Goal: Transaction & Acquisition: Purchase product/service

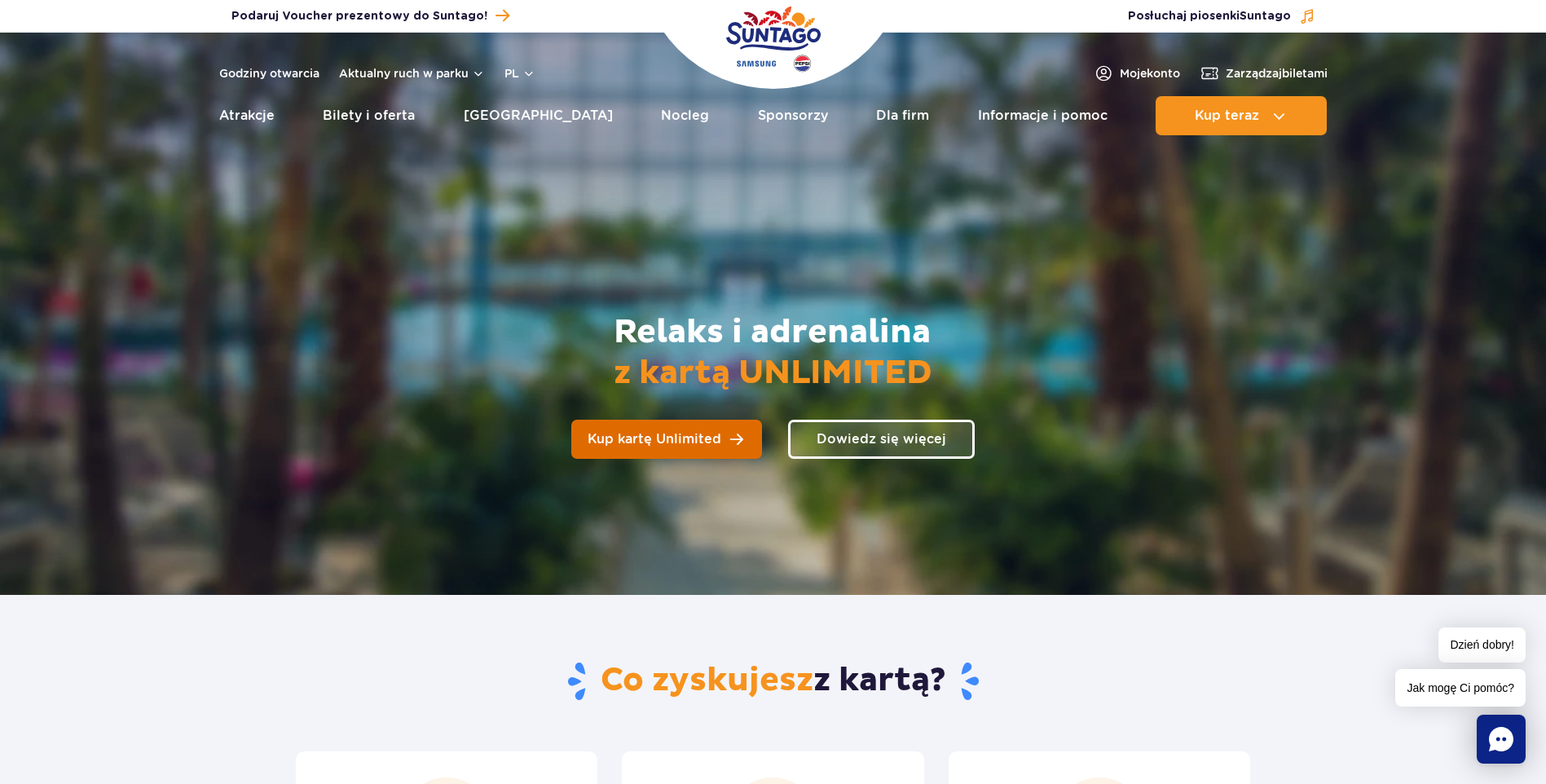
click at [704, 436] on span "Kup kartę Unlimited" at bounding box center [654, 439] width 134 height 13
click at [749, 53] on img "Park of Poland" at bounding box center [773, 39] width 94 height 75
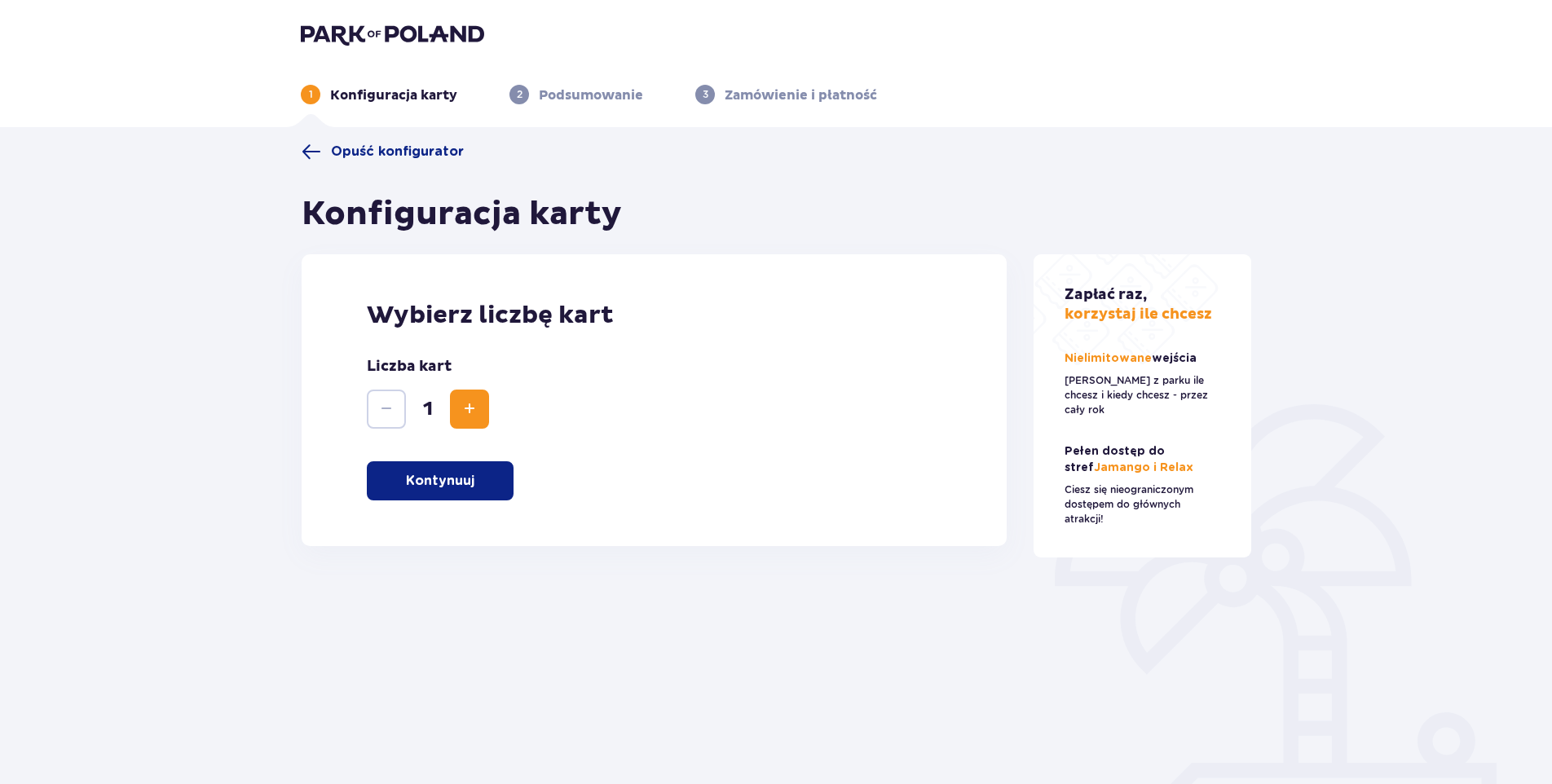
click at [440, 484] on p "Kontynuuj" at bounding box center [440, 480] width 68 height 18
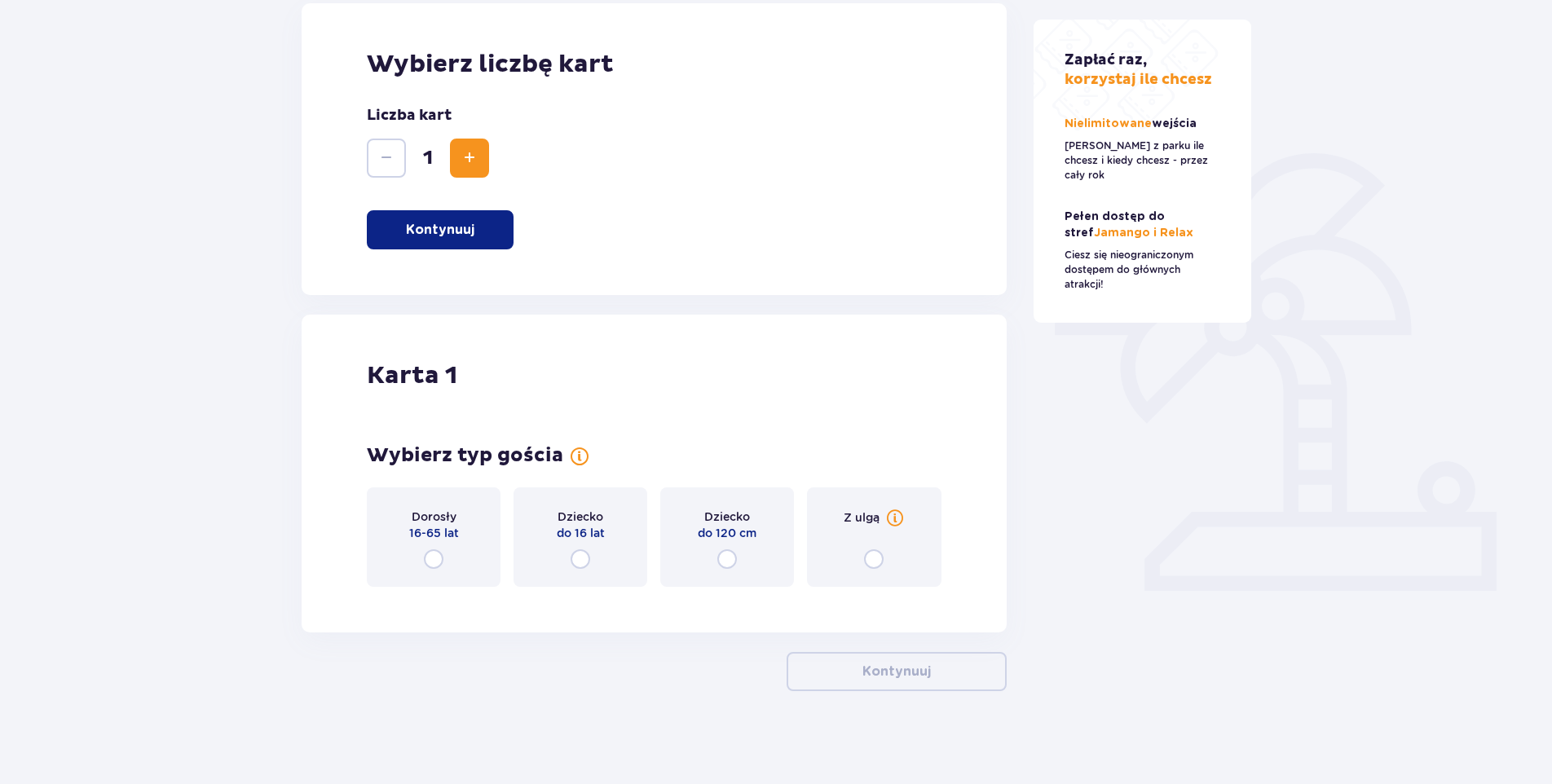
scroll to position [256, 0]
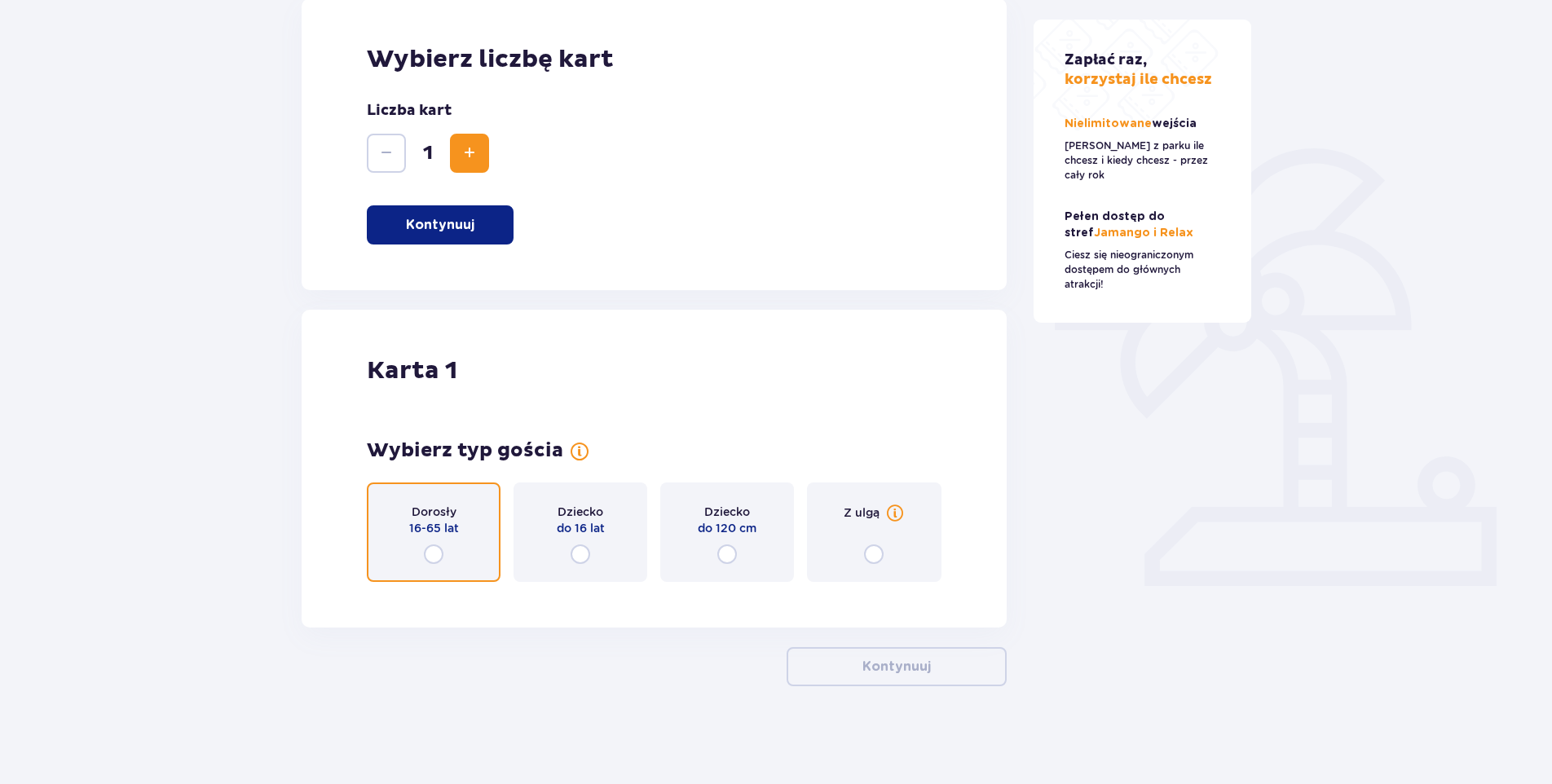
click at [433, 549] on input "radio" at bounding box center [433, 554] width 19 height 19
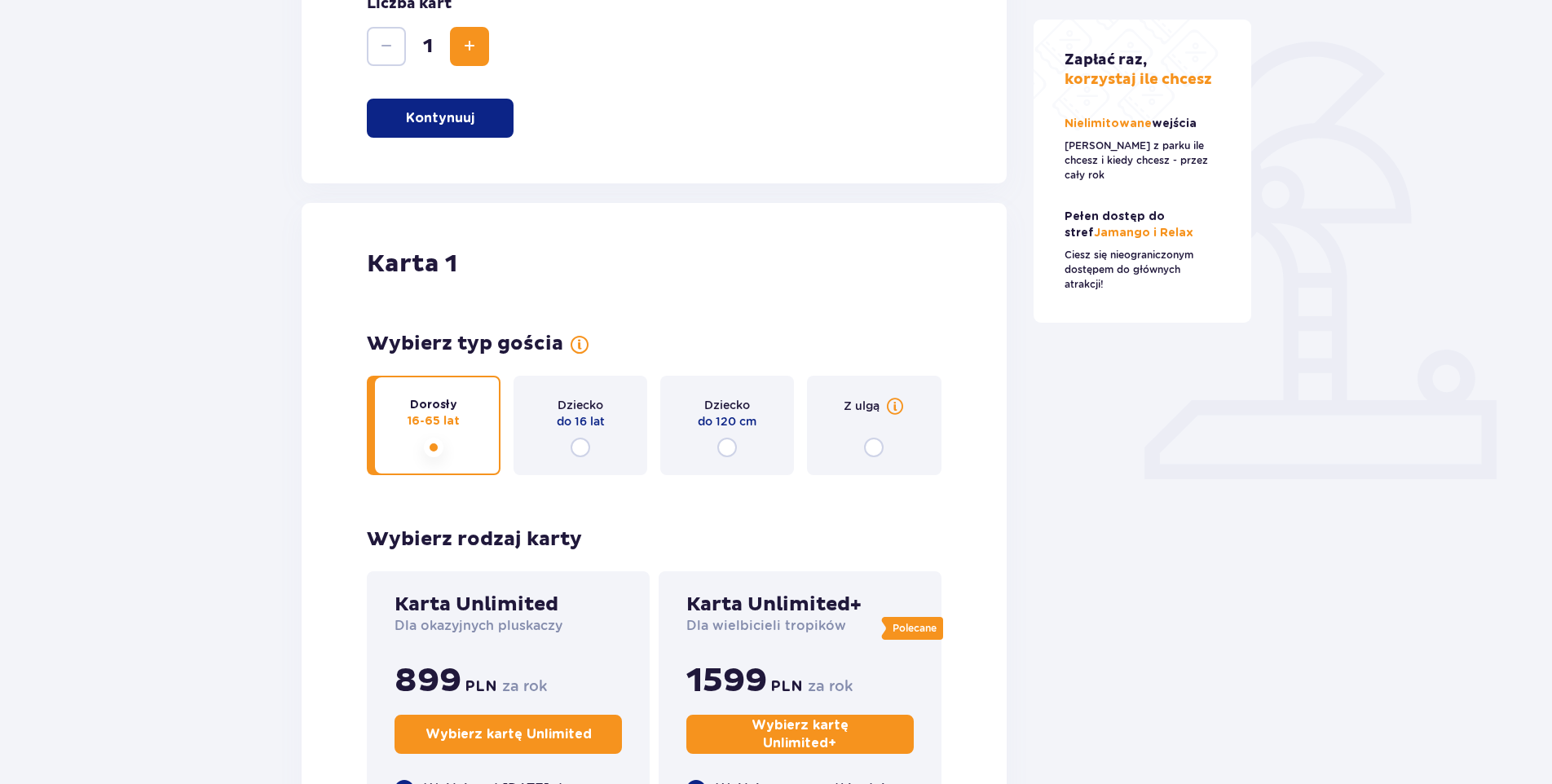
scroll to position [137, 0]
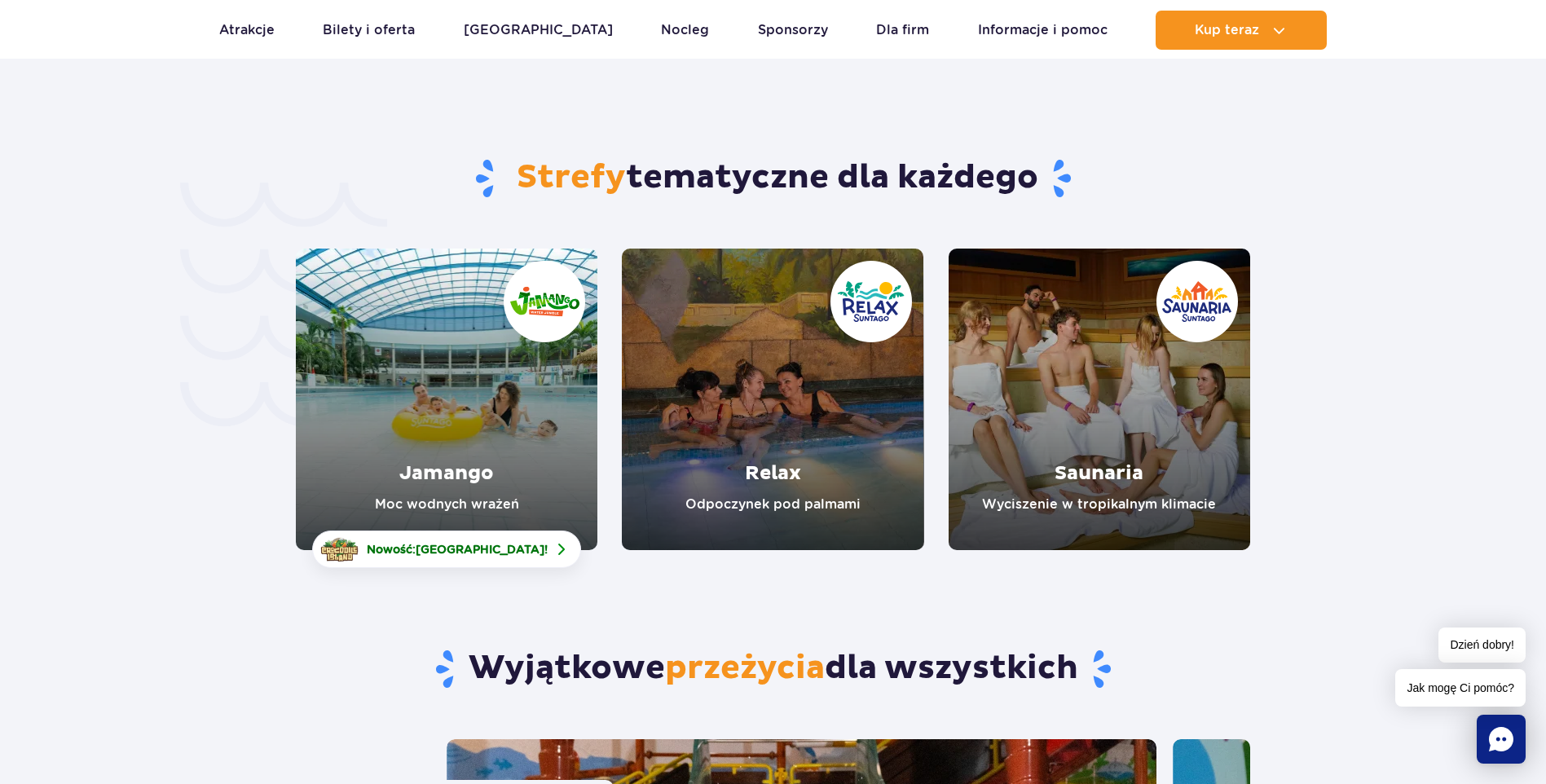
scroll to position [3504, 0]
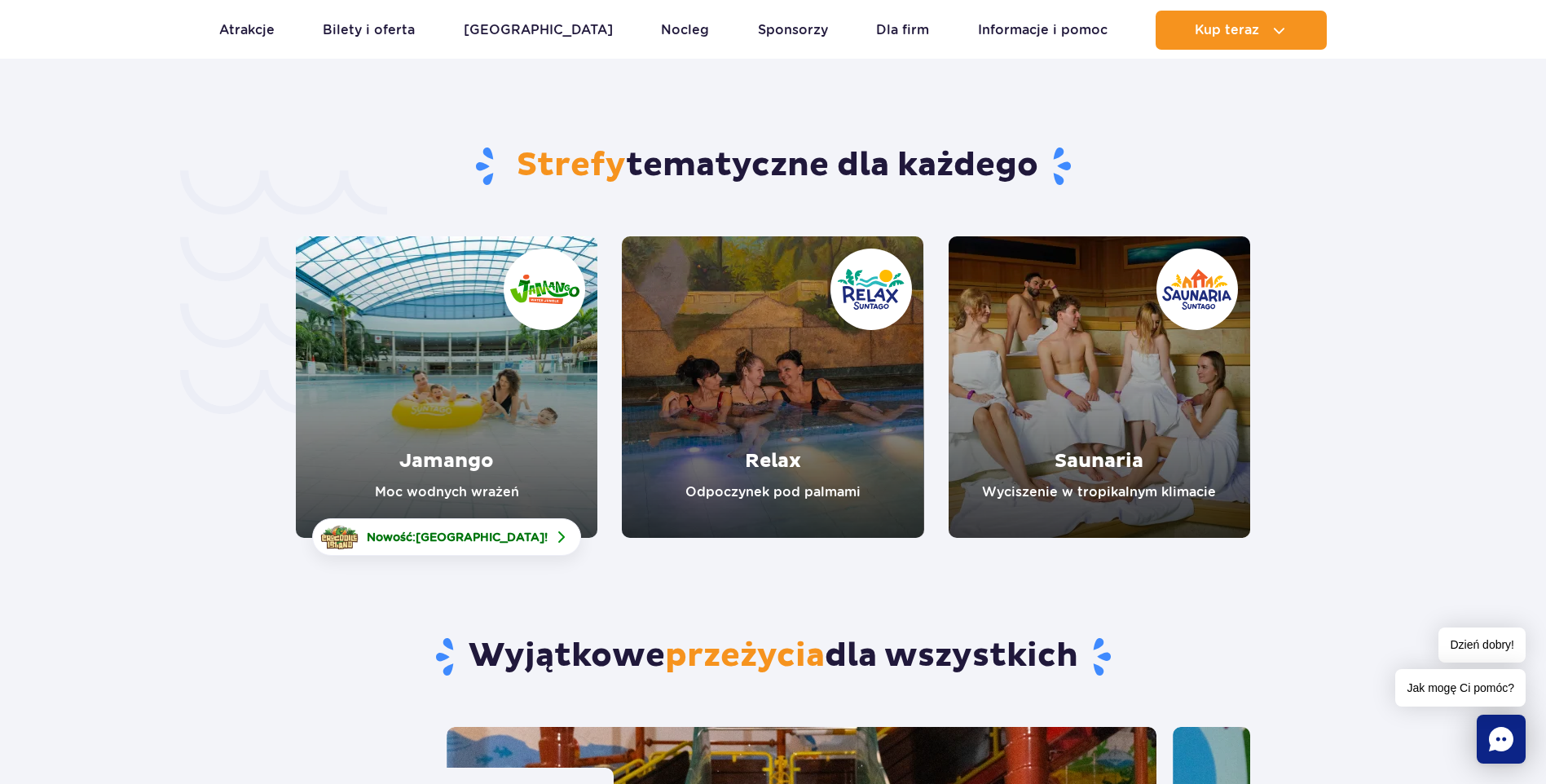
click at [1110, 274] on link "Saunaria" at bounding box center [1099, 387] width 301 height 301
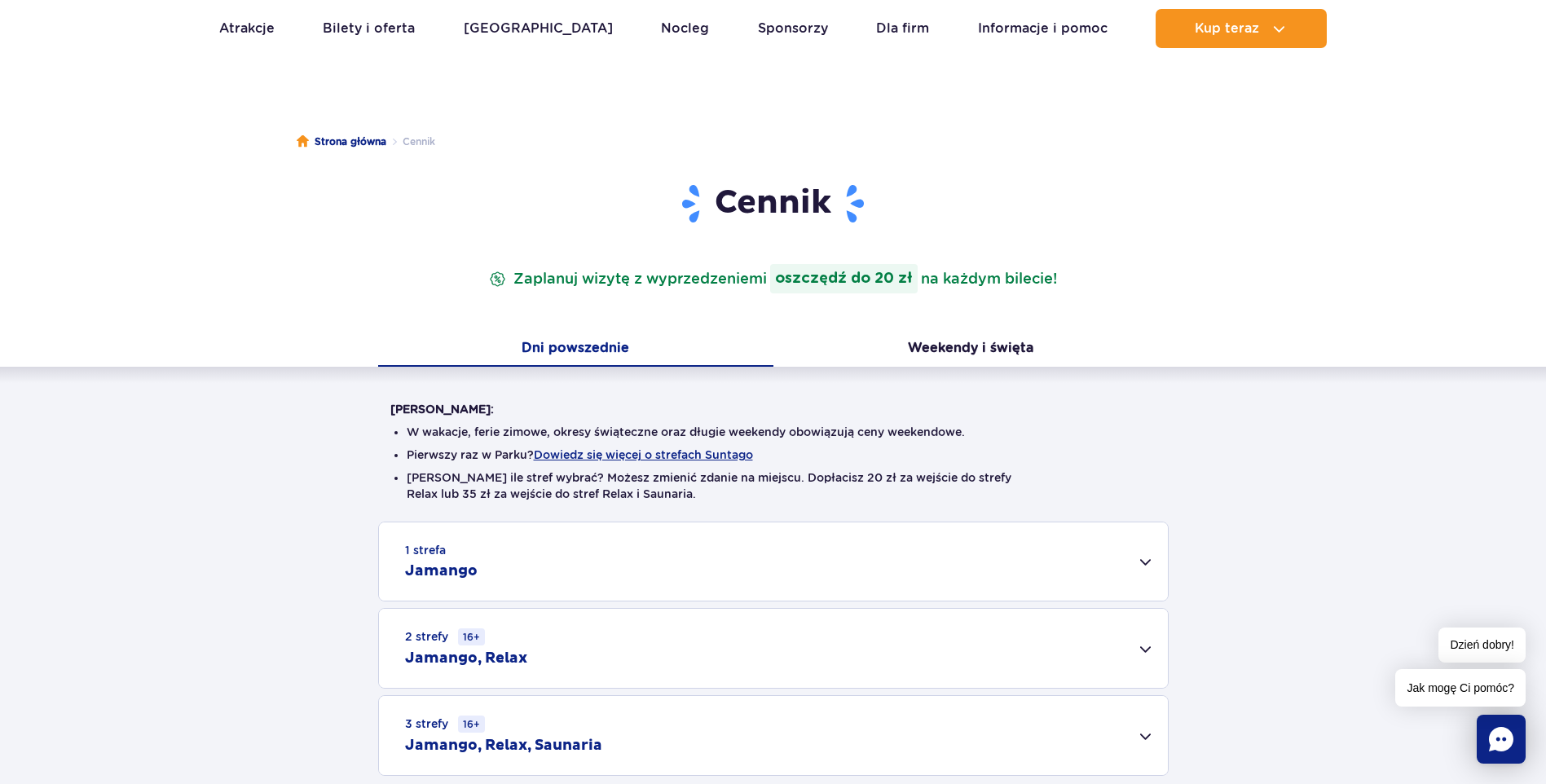
scroll to position [326, 0]
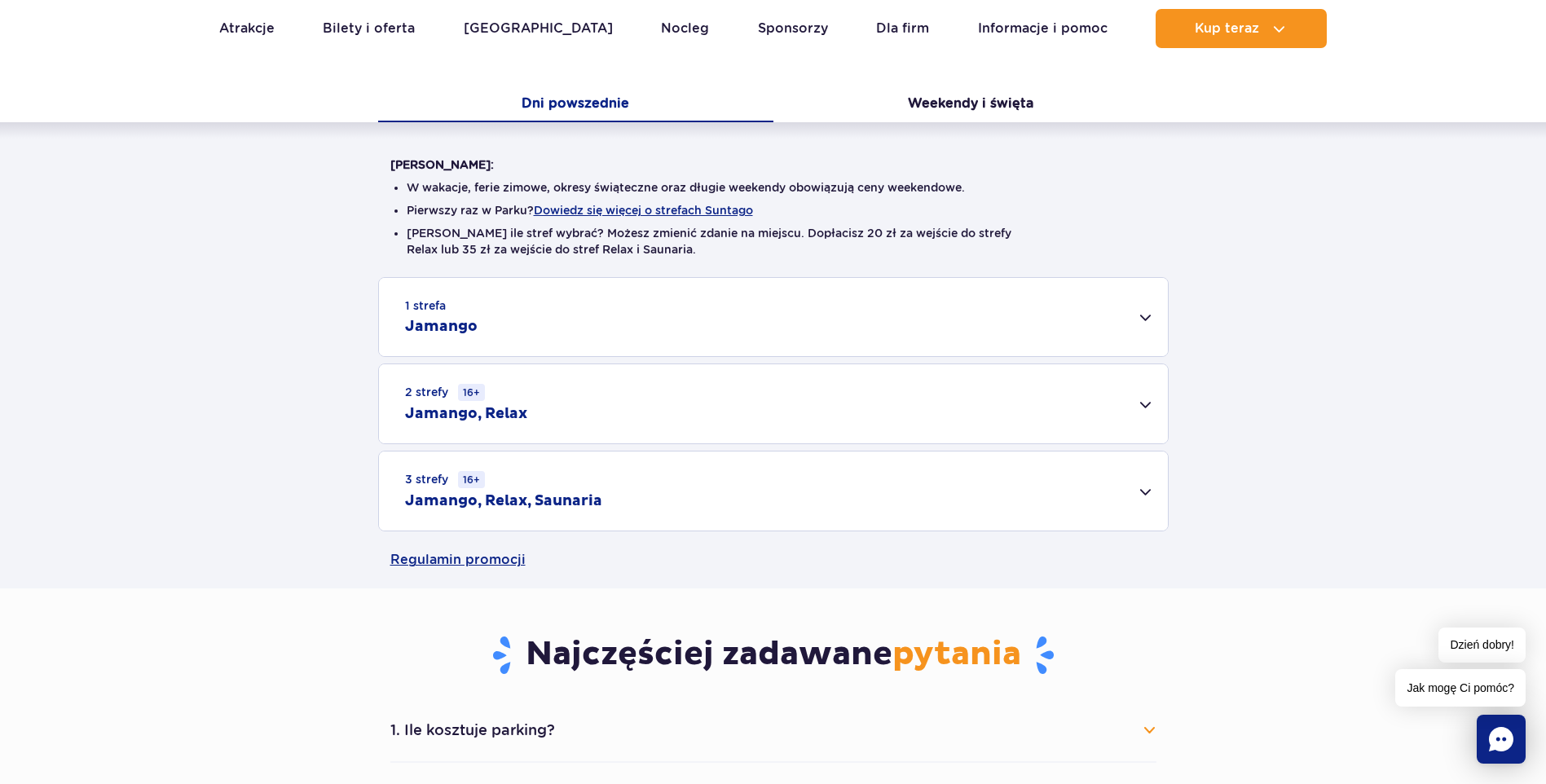
click at [517, 332] on div "1 strefa Jamango" at bounding box center [773, 317] width 789 height 79
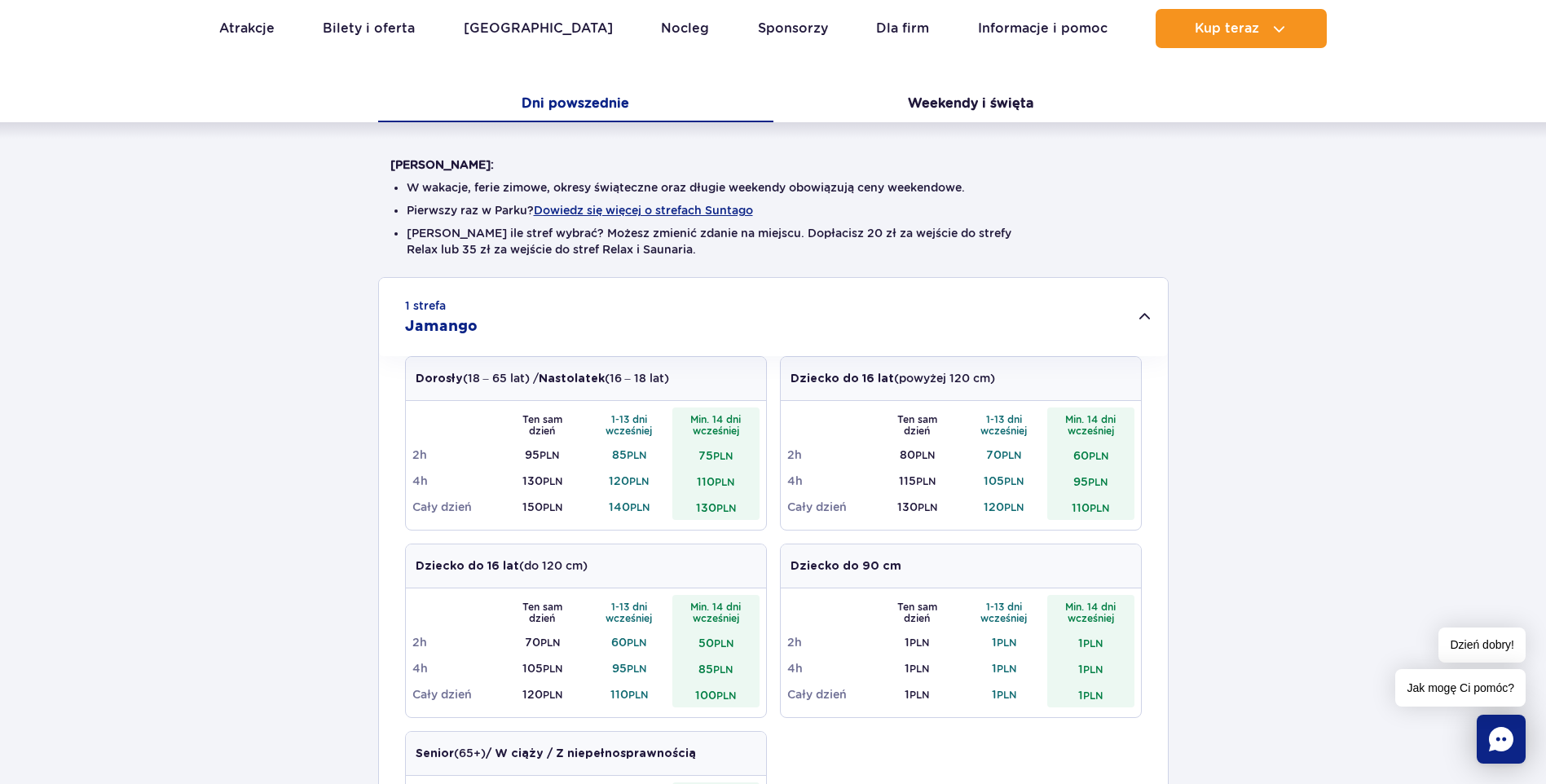
click at [515, 337] on div "1 strefa Jamango" at bounding box center [773, 317] width 789 height 79
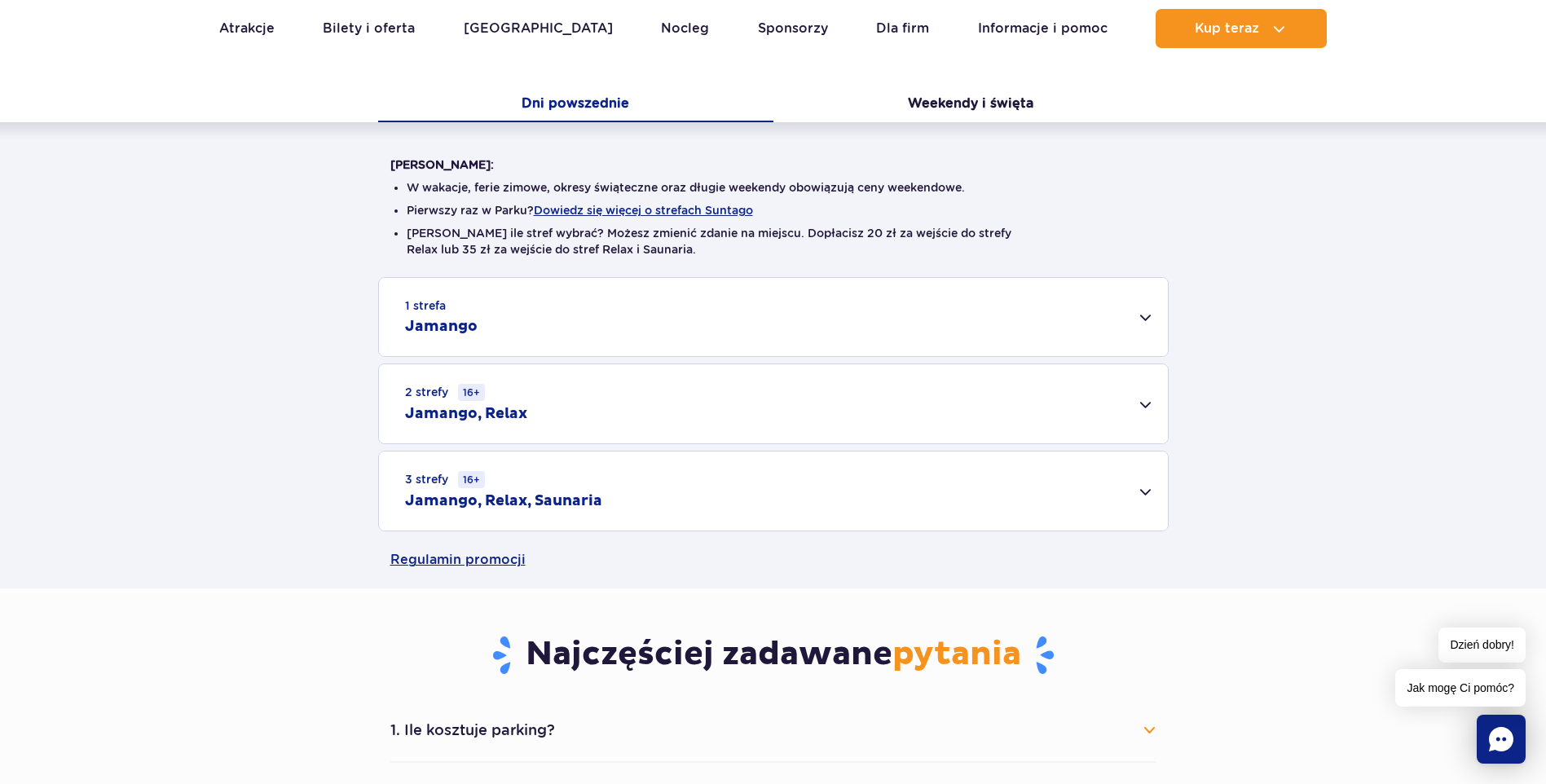
click at [502, 409] on h2 "Jamango, Relax" at bounding box center [466, 413] width 122 height 19
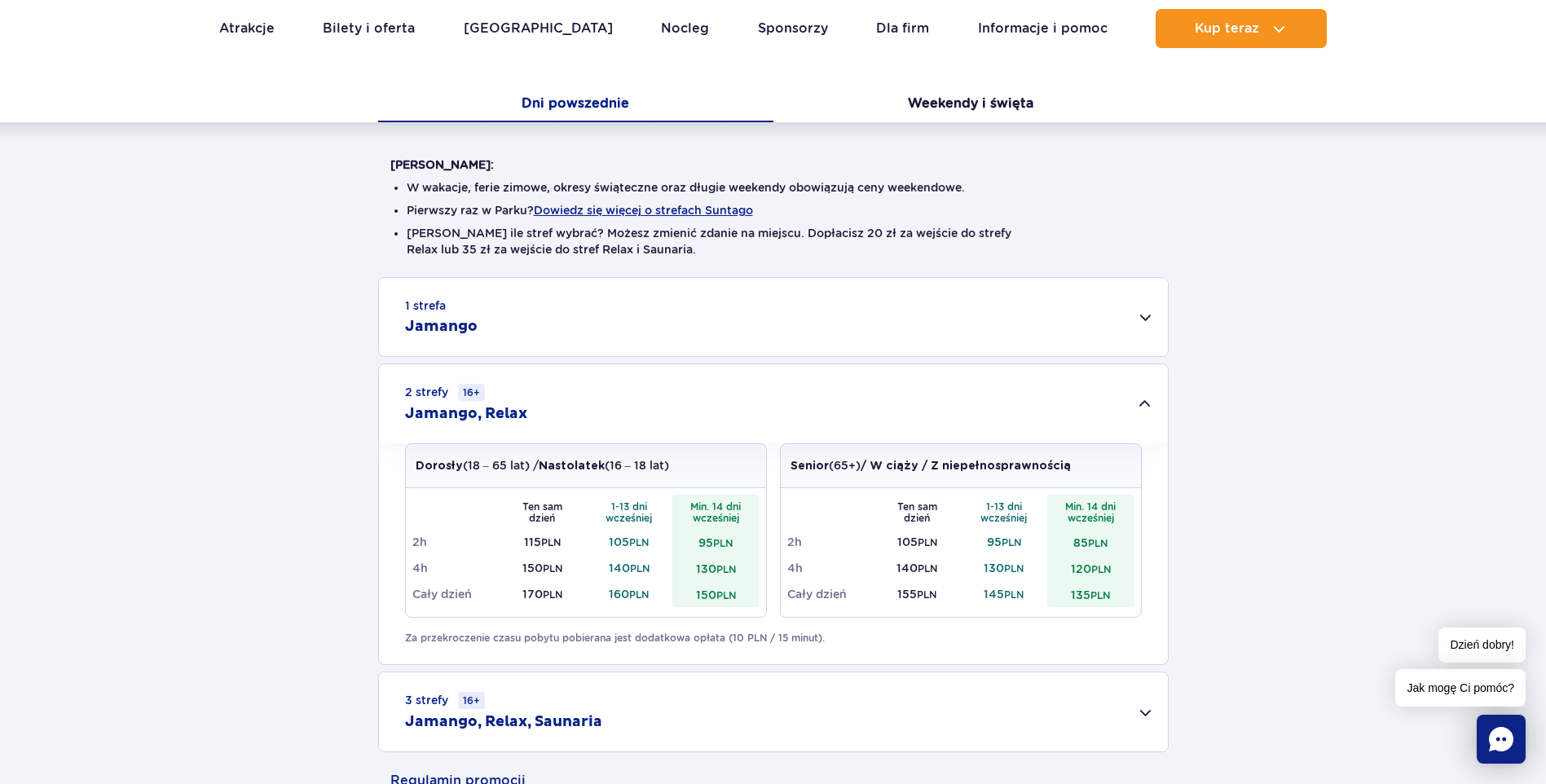
click at [502, 409] on h2 "Jamango, Relax" at bounding box center [466, 413] width 122 height 19
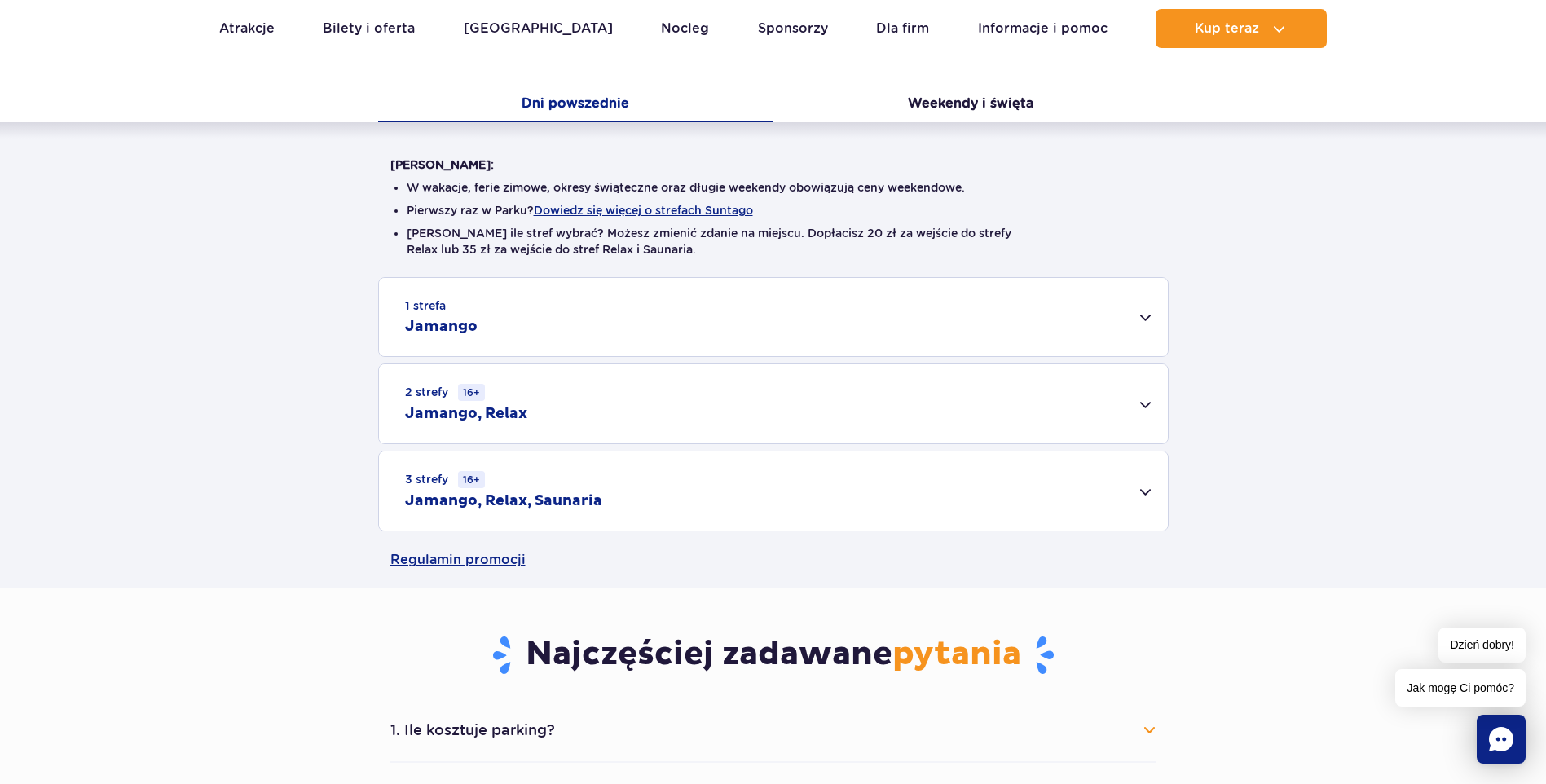
click at [525, 505] on h2 "Jamango, Relax, Saunaria" at bounding box center [503, 500] width 197 height 19
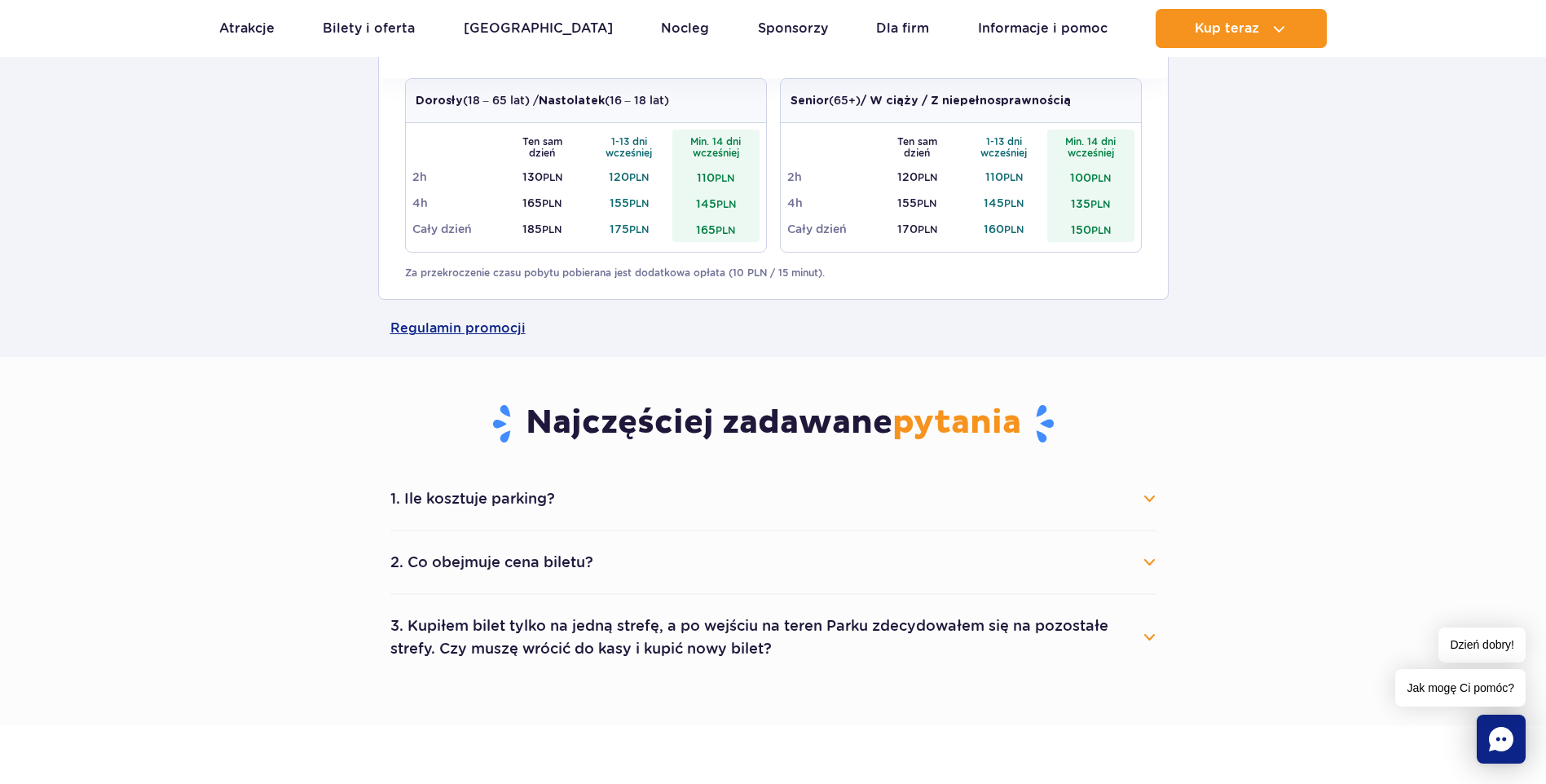
scroll to position [815, 0]
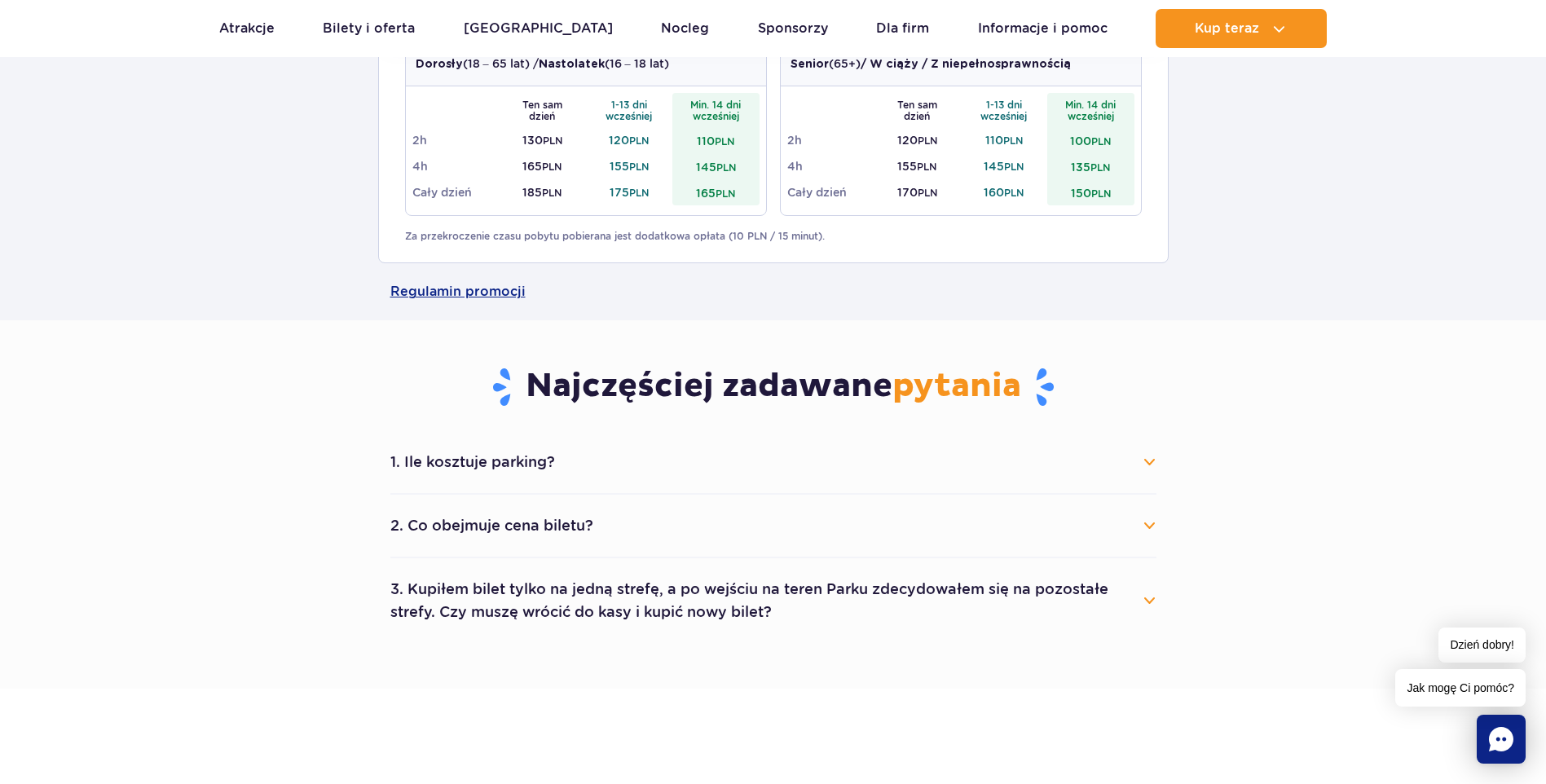
click at [436, 533] on button "2. Co obejmuje cena biletu?" at bounding box center [773, 525] width 766 height 36
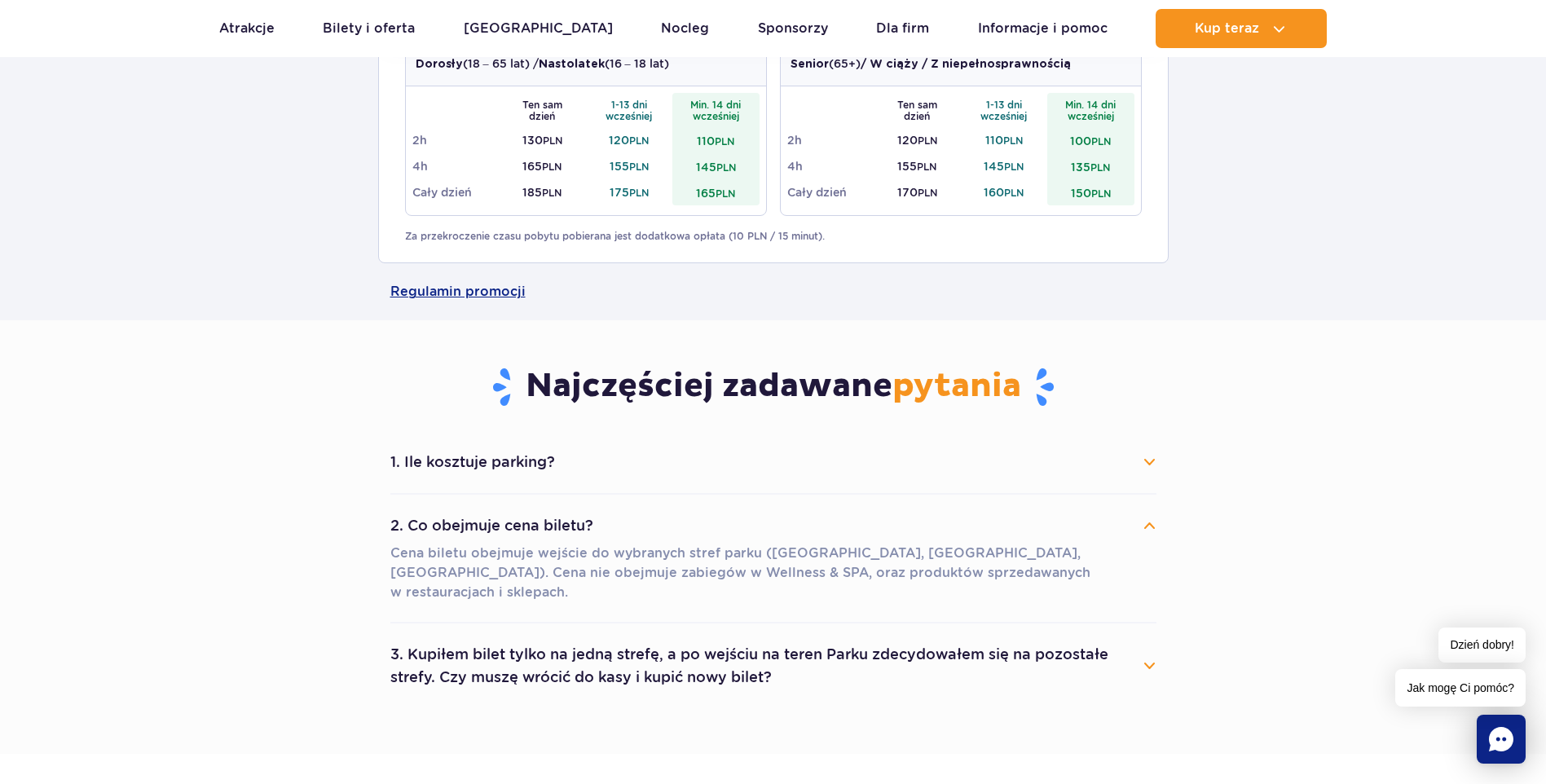
click at [409, 533] on button "2. Co obejmuje cena biletu?" at bounding box center [773, 525] width 766 height 36
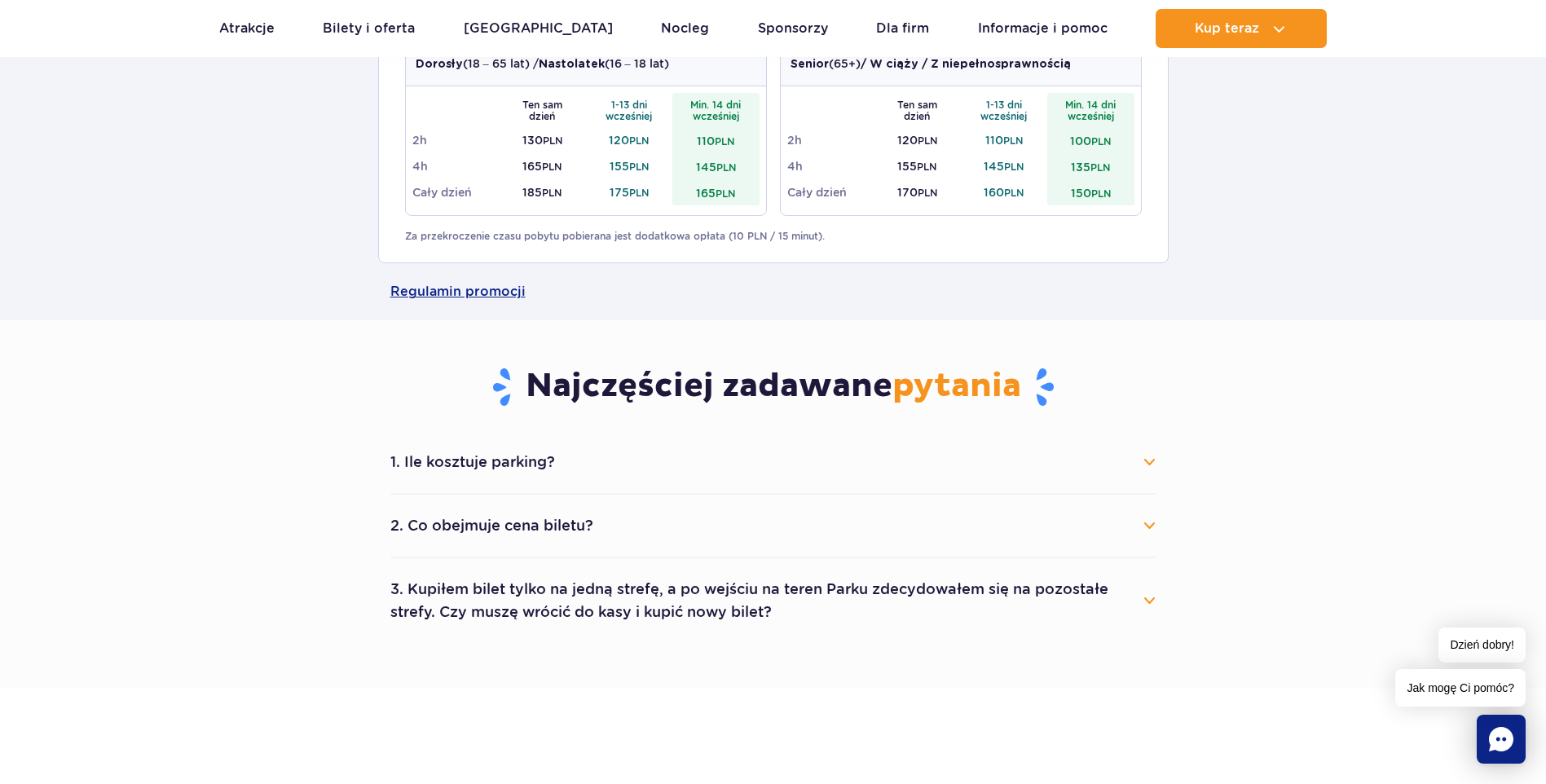
click at [435, 598] on button "3. Kupiłem bilet tylko na jedną strefę, a po wejściu na teren Parku zdecydowałe…" at bounding box center [773, 600] width 766 height 58
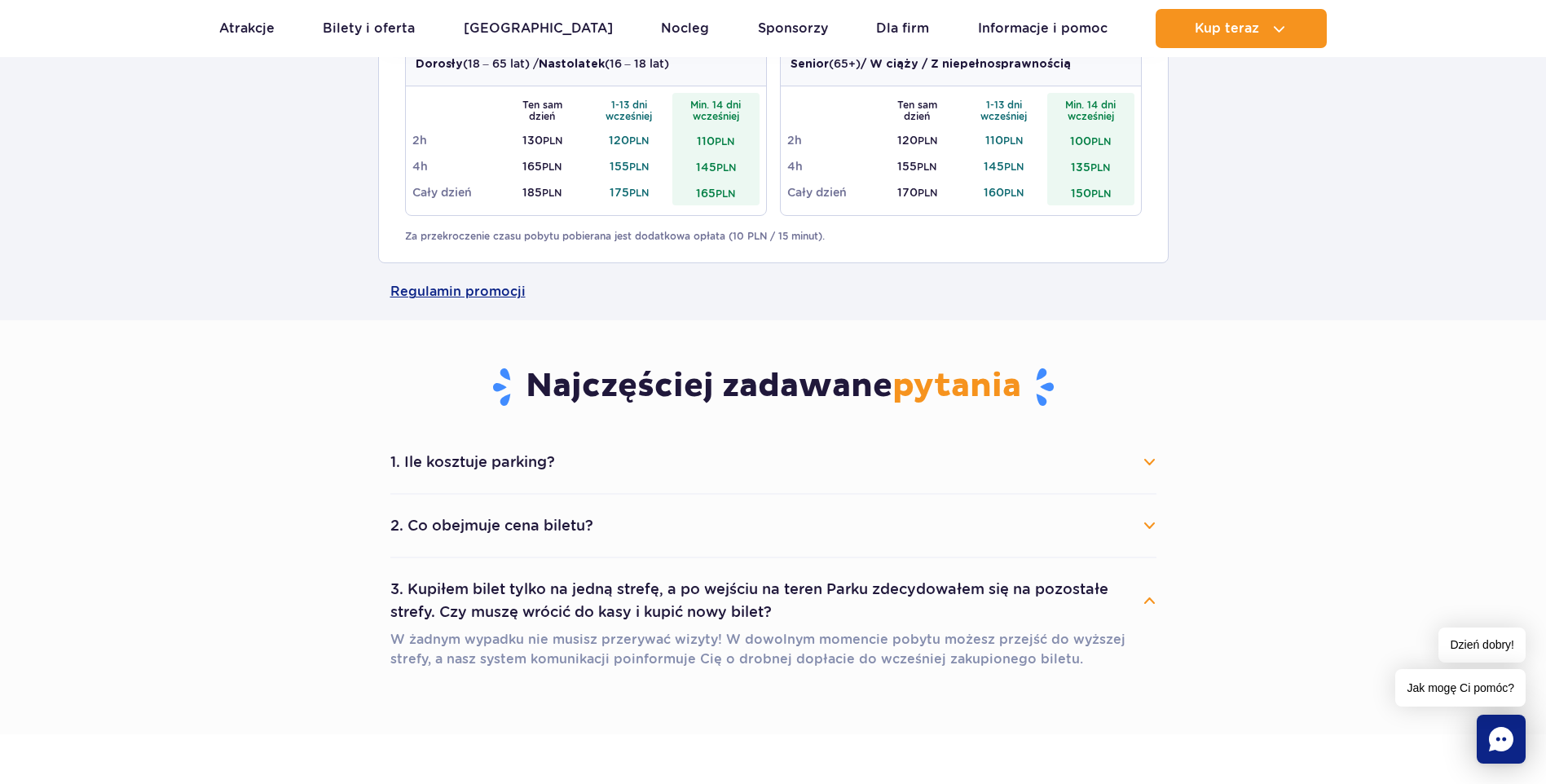
click at [521, 620] on button "3. Kupiłem bilet tylko na jedną strefę, a po wejściu na teren Parku zdecydowałe…" at bounding box center [773, 600] width 766 height 58
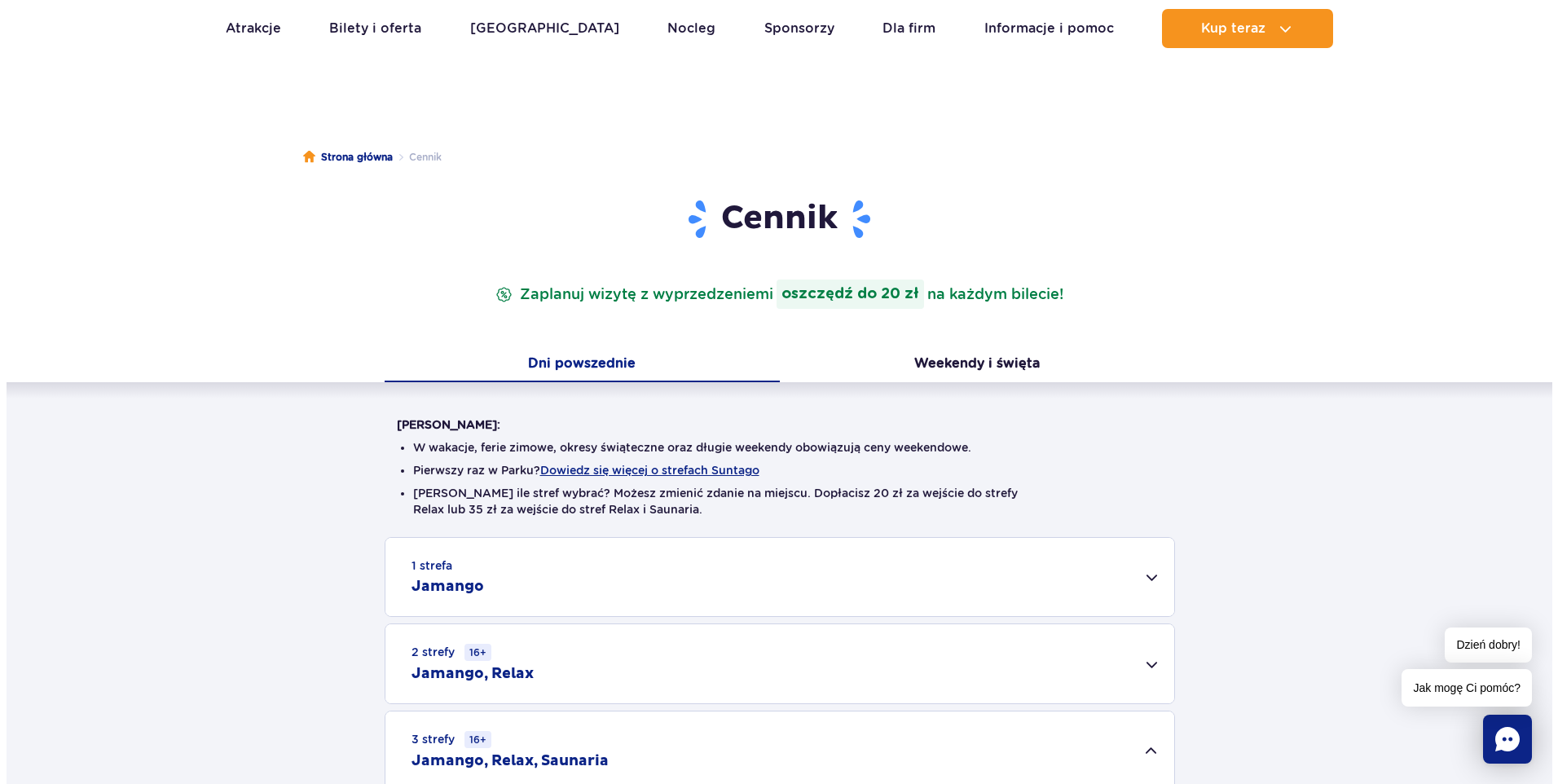
scroll to position [163, 0]
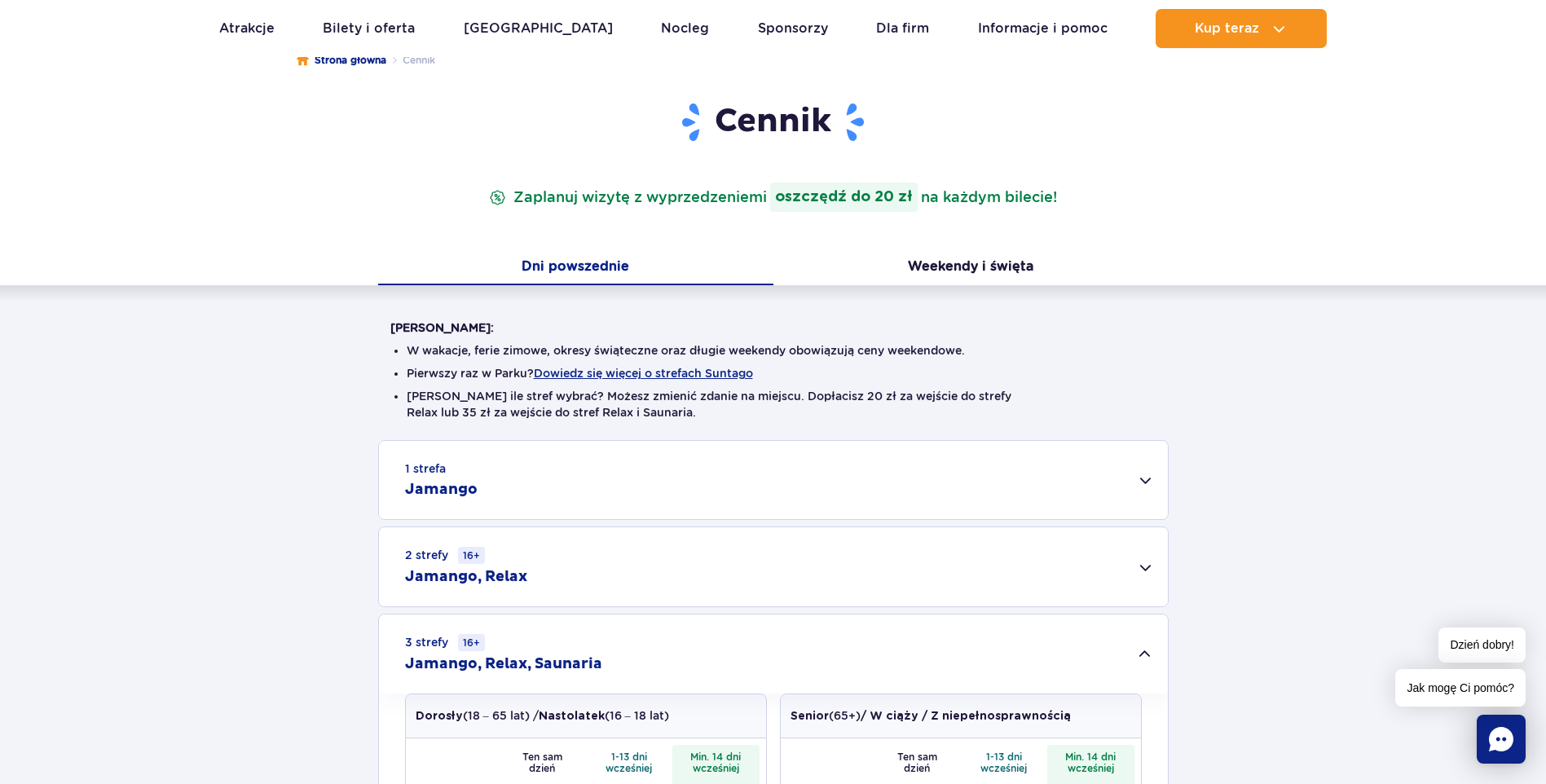
click at [675, 372] on button "Dowiedz się więcej o strefach Suntago" at bounding box center [643, 374] width 219 height 13
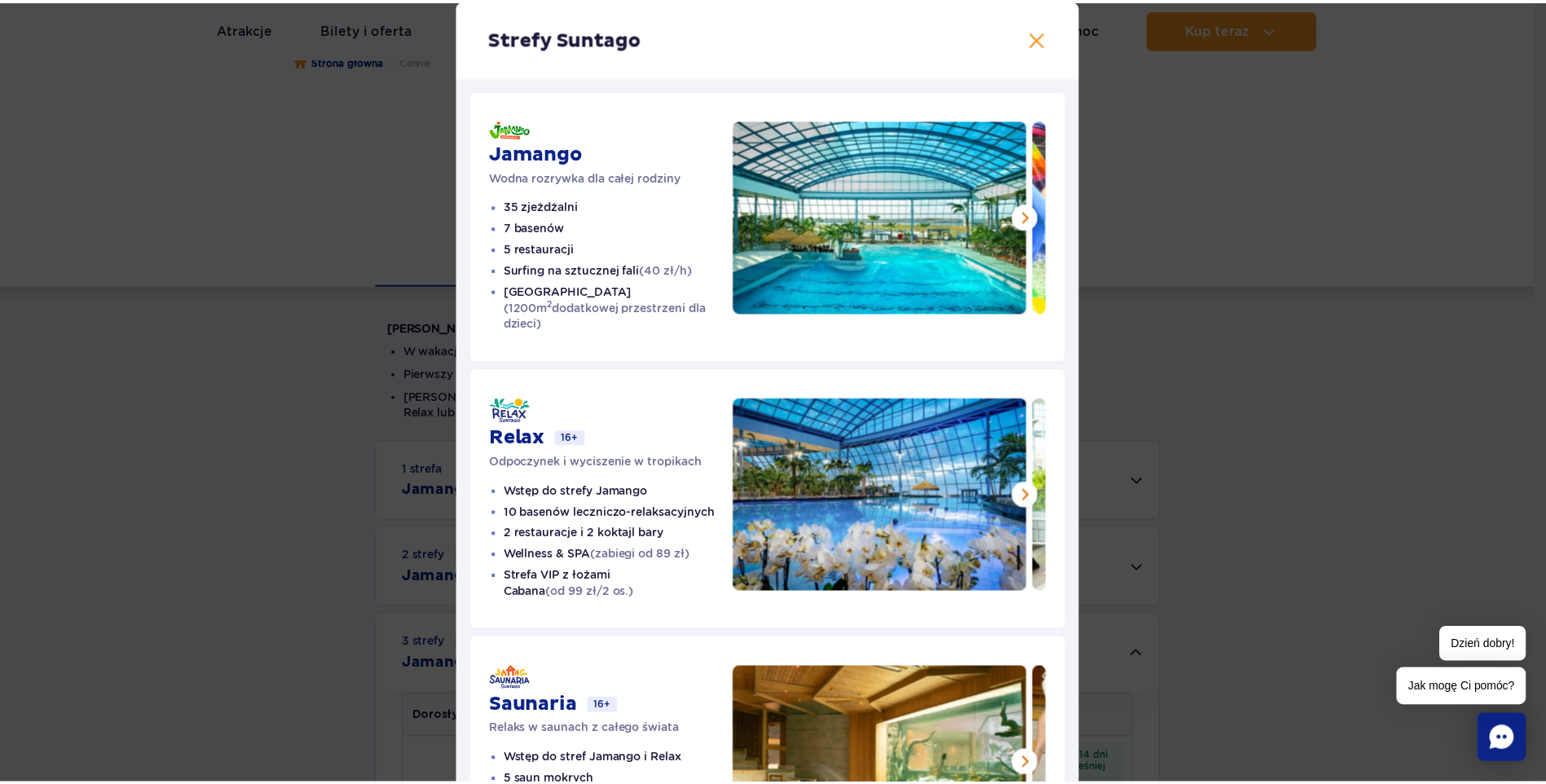
scroll to position [0, 0]
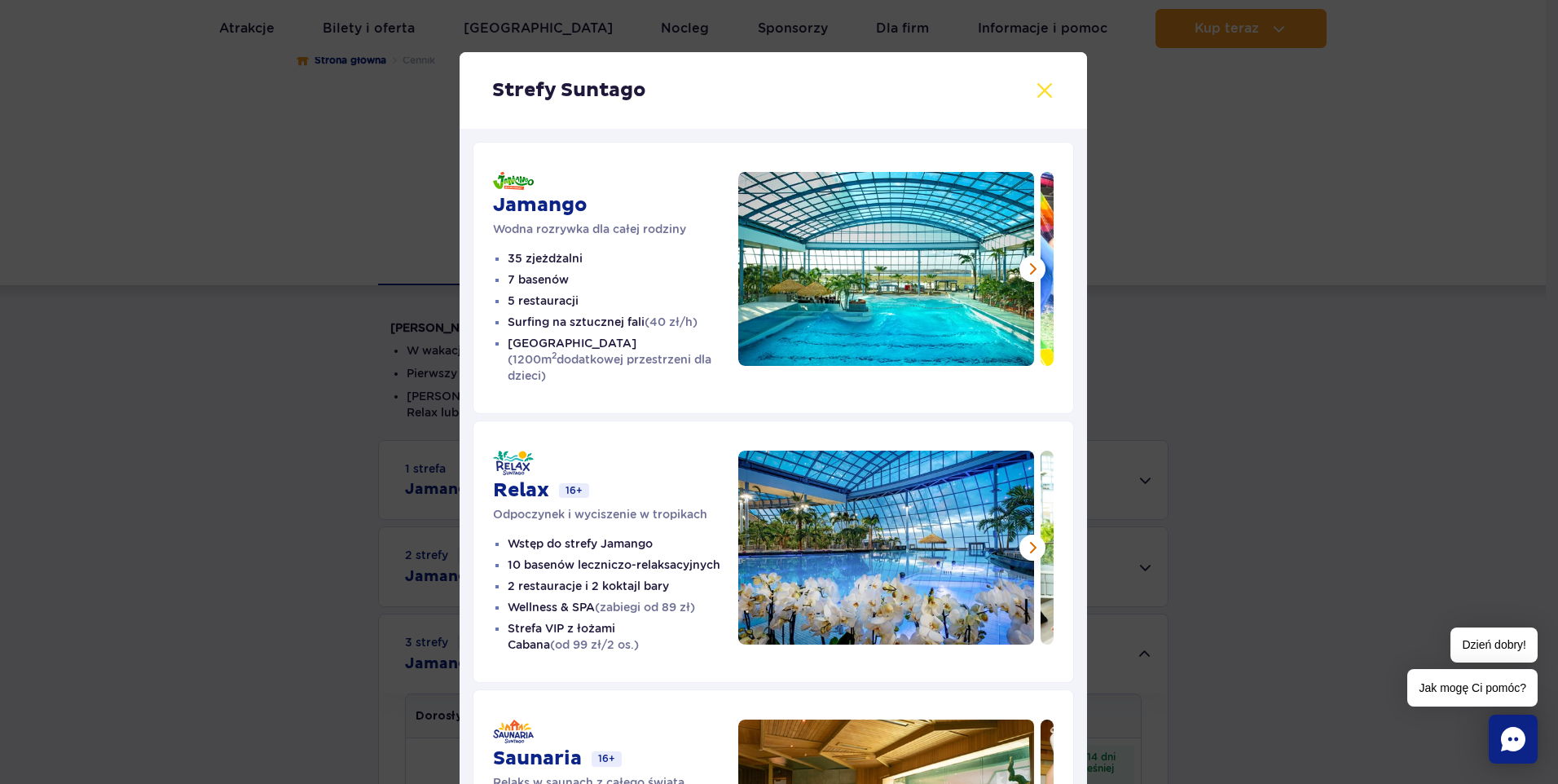
drag, startPoint x: 1037, startPoint y: 81, endPoint x: 1012, endPoint y: 80, distance: 25.0
click at [1037, 80] on button at bounding box center [1044, 90] width 19 height 19
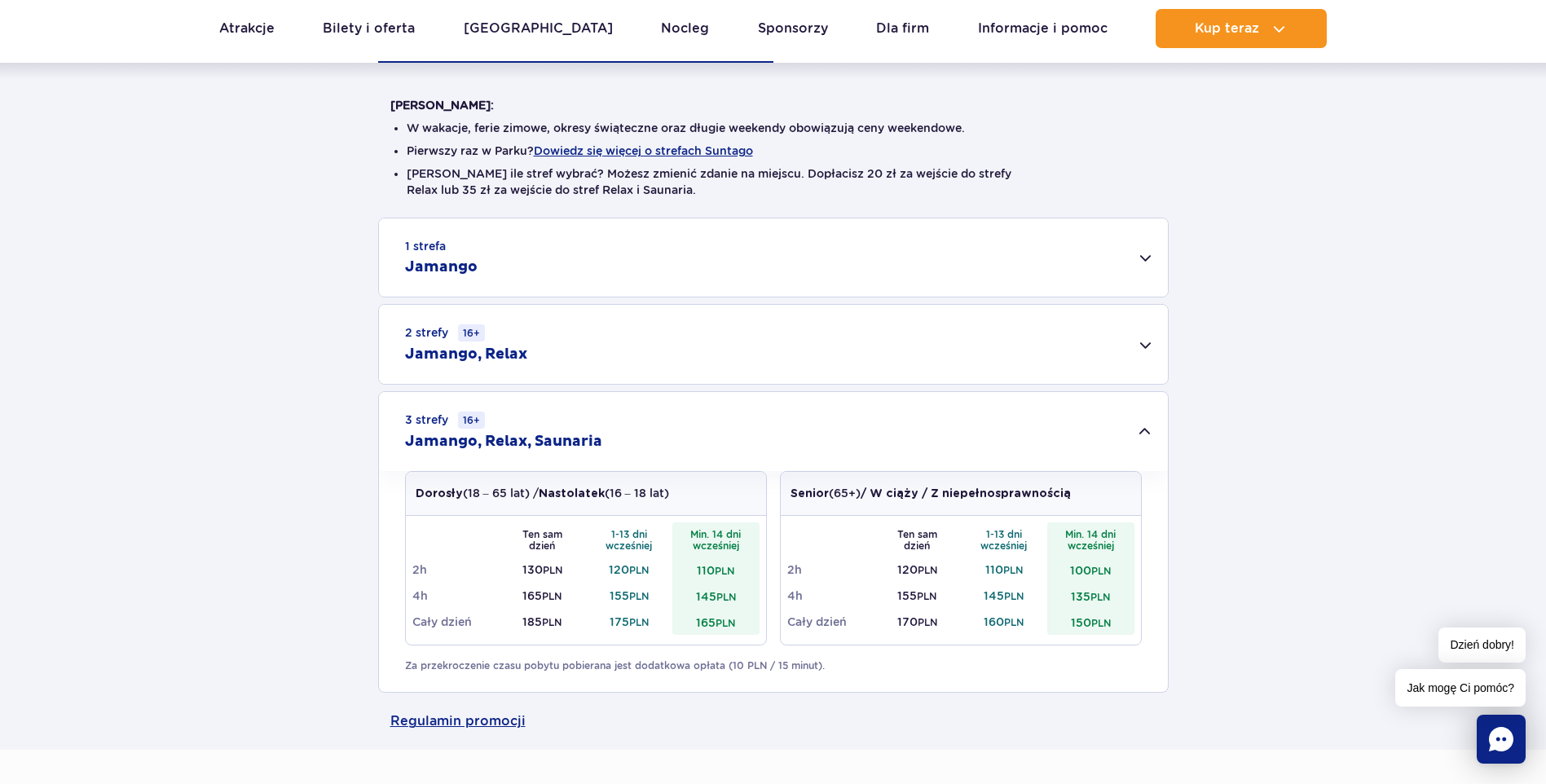
scroll to position [408, 0]
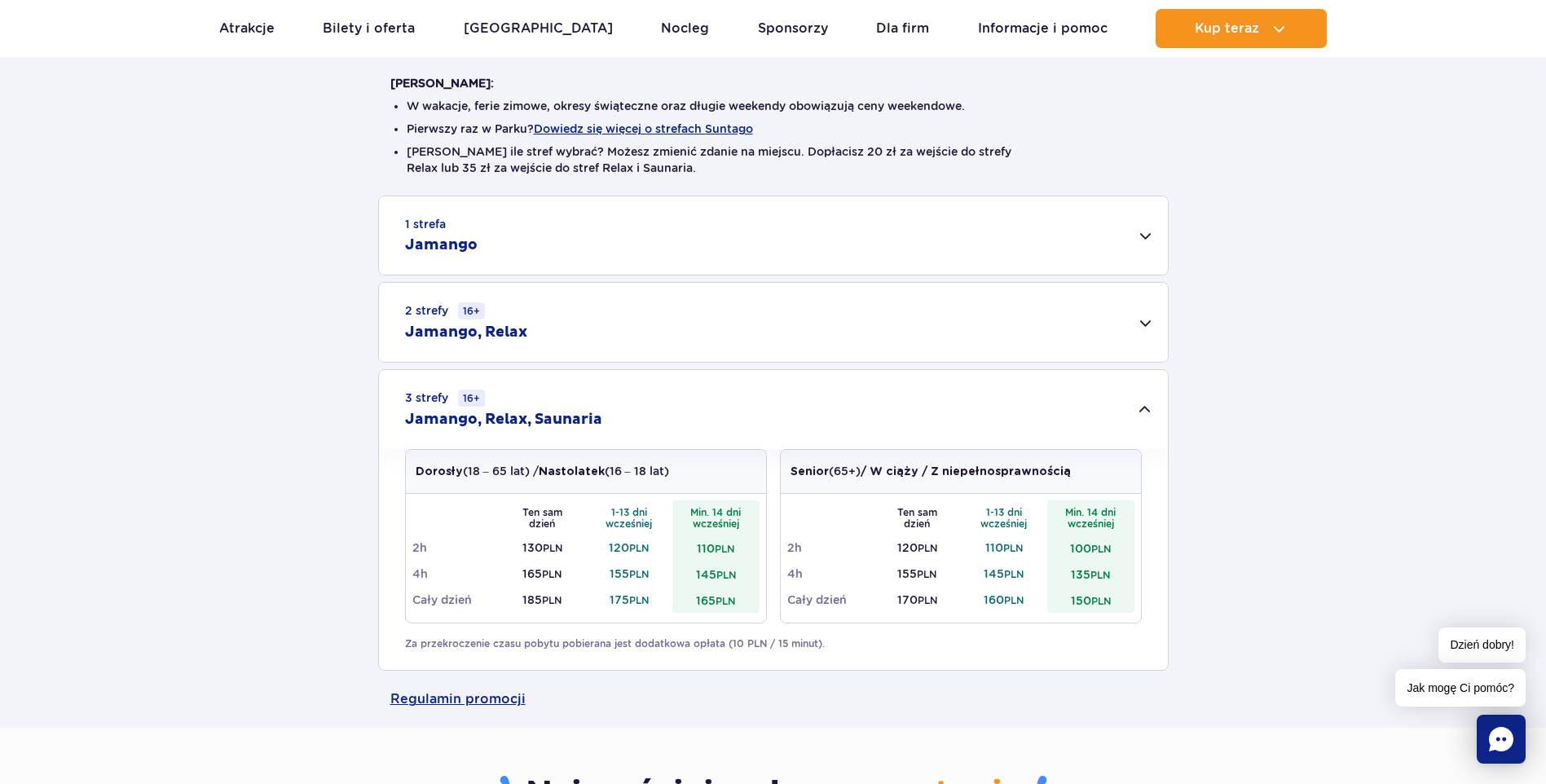
click at [635, 242] on div "1 strefa Jamango" at bounding box center [773, 235] width 789 height 79
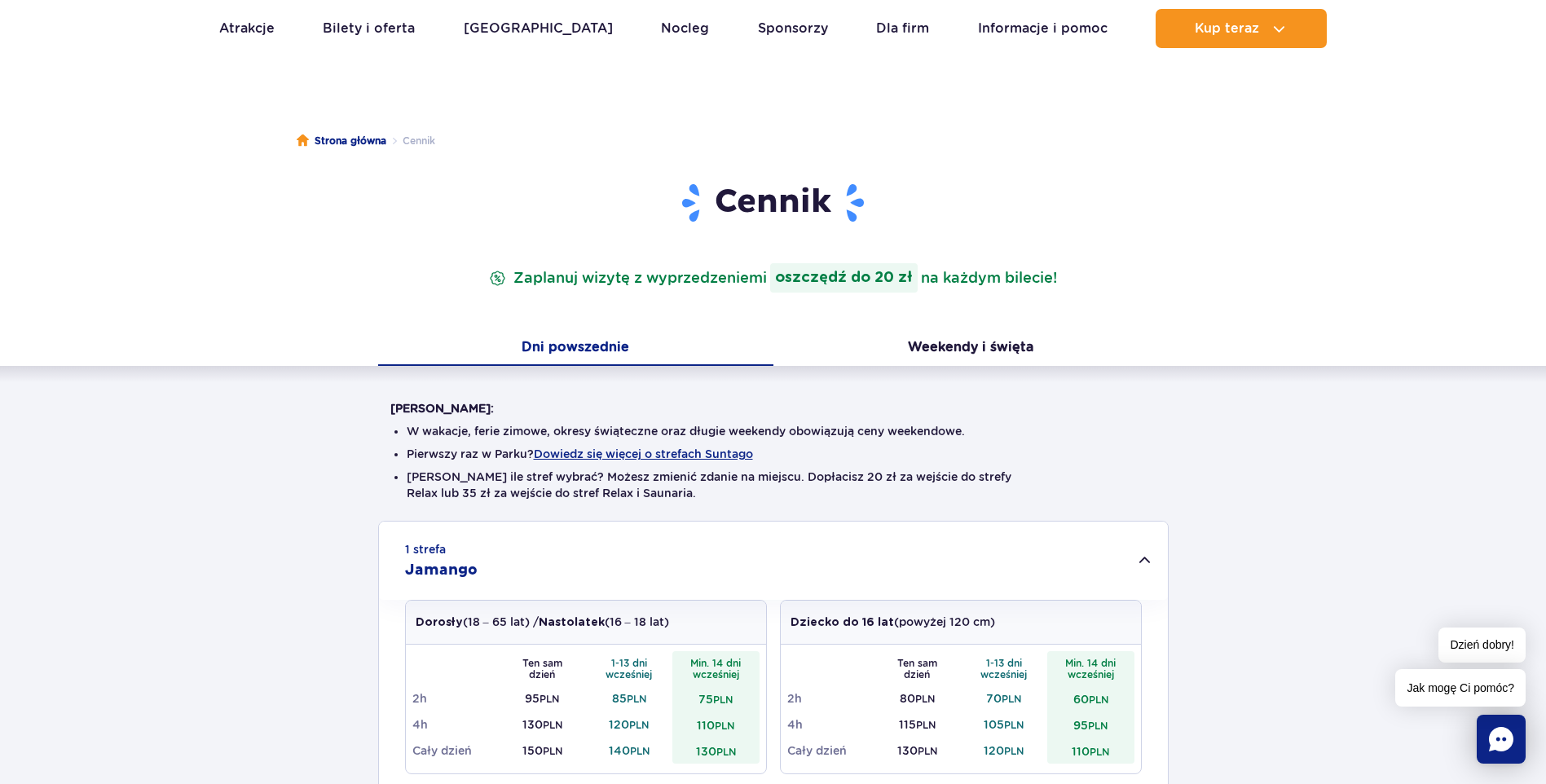
scroll to position [81, 0]
click at [943, 347] on button "Weekendy i święta" at bounding box center [970, 349] width 395 height 34
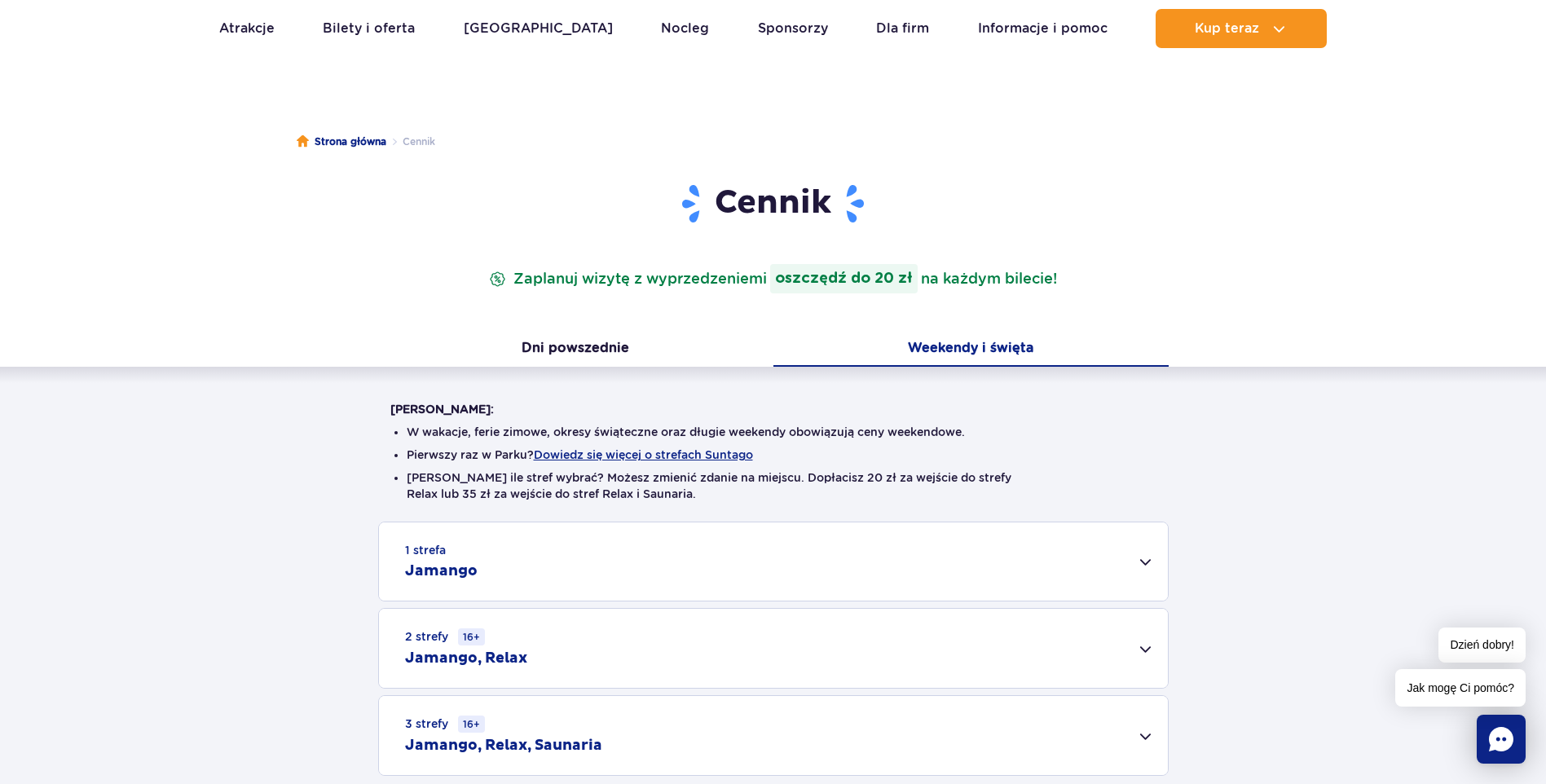
click at [857, 554] on div "1 strefa Jamango" at bounding box center [773, 561] width 789 height 79
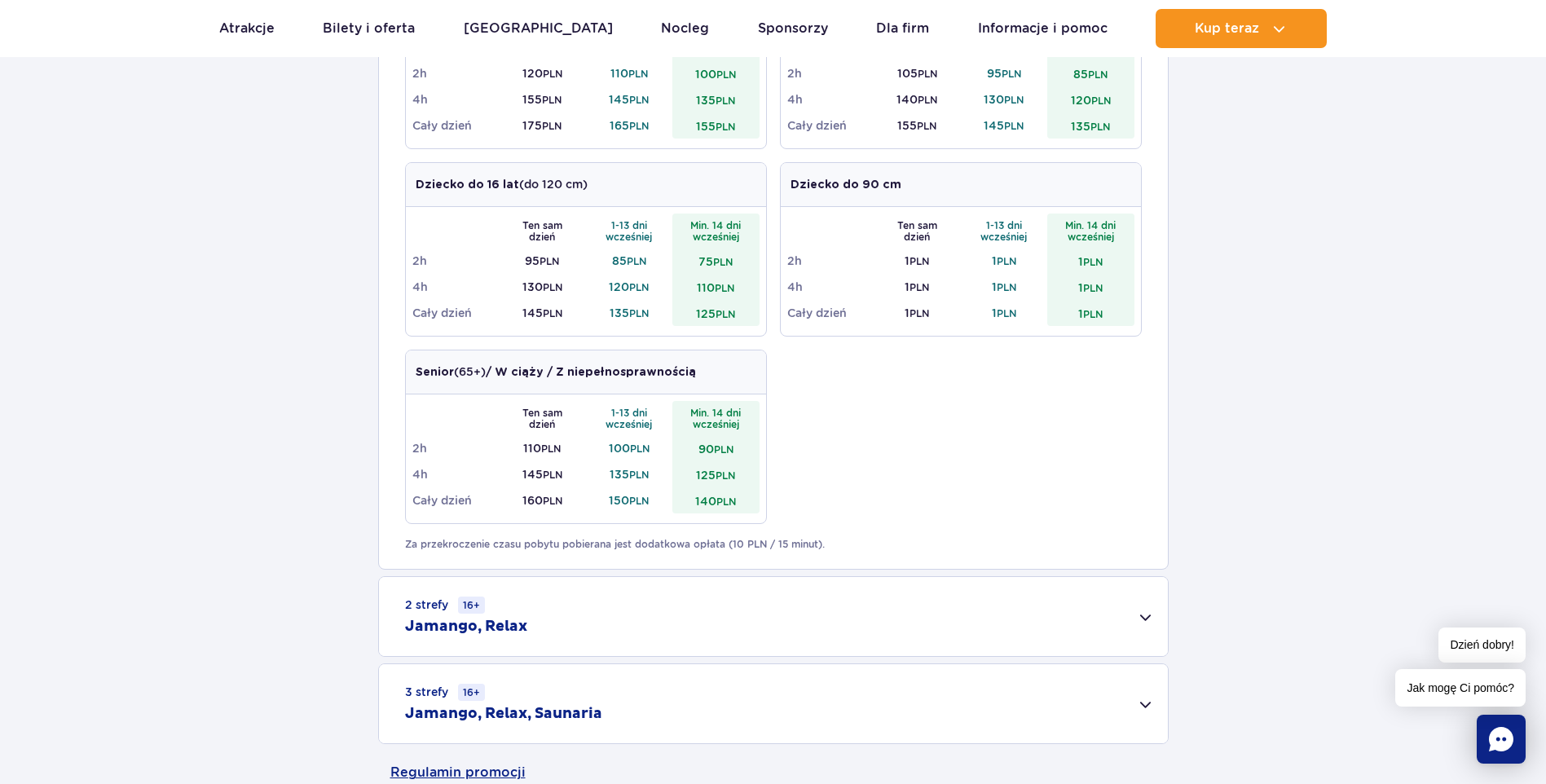
scroll to position [897, 0]
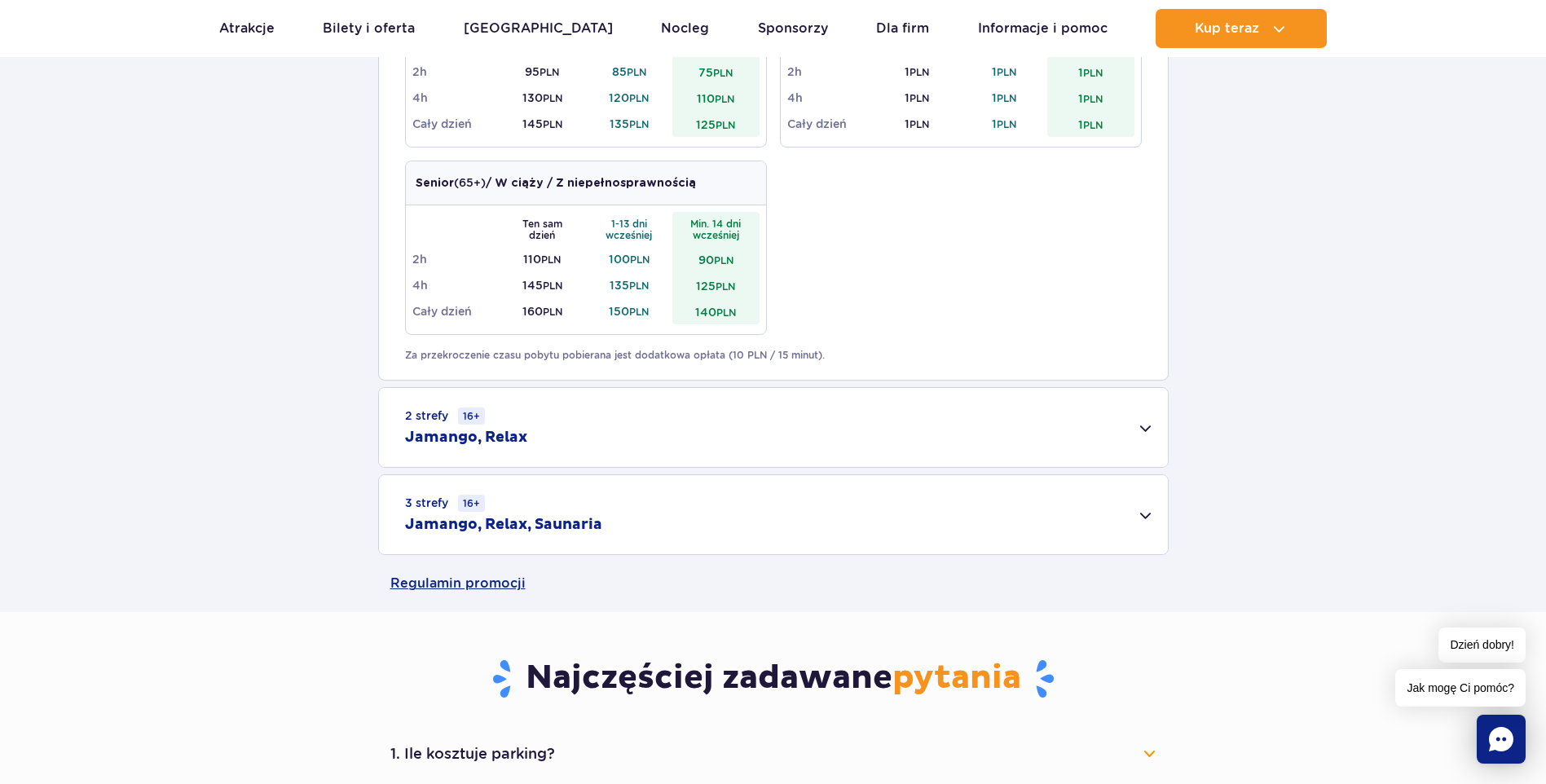
click at [648, 442] on div "2 strefy 16+ Jamango, Relax" at bounding box center [773, 427] width 789 height 79
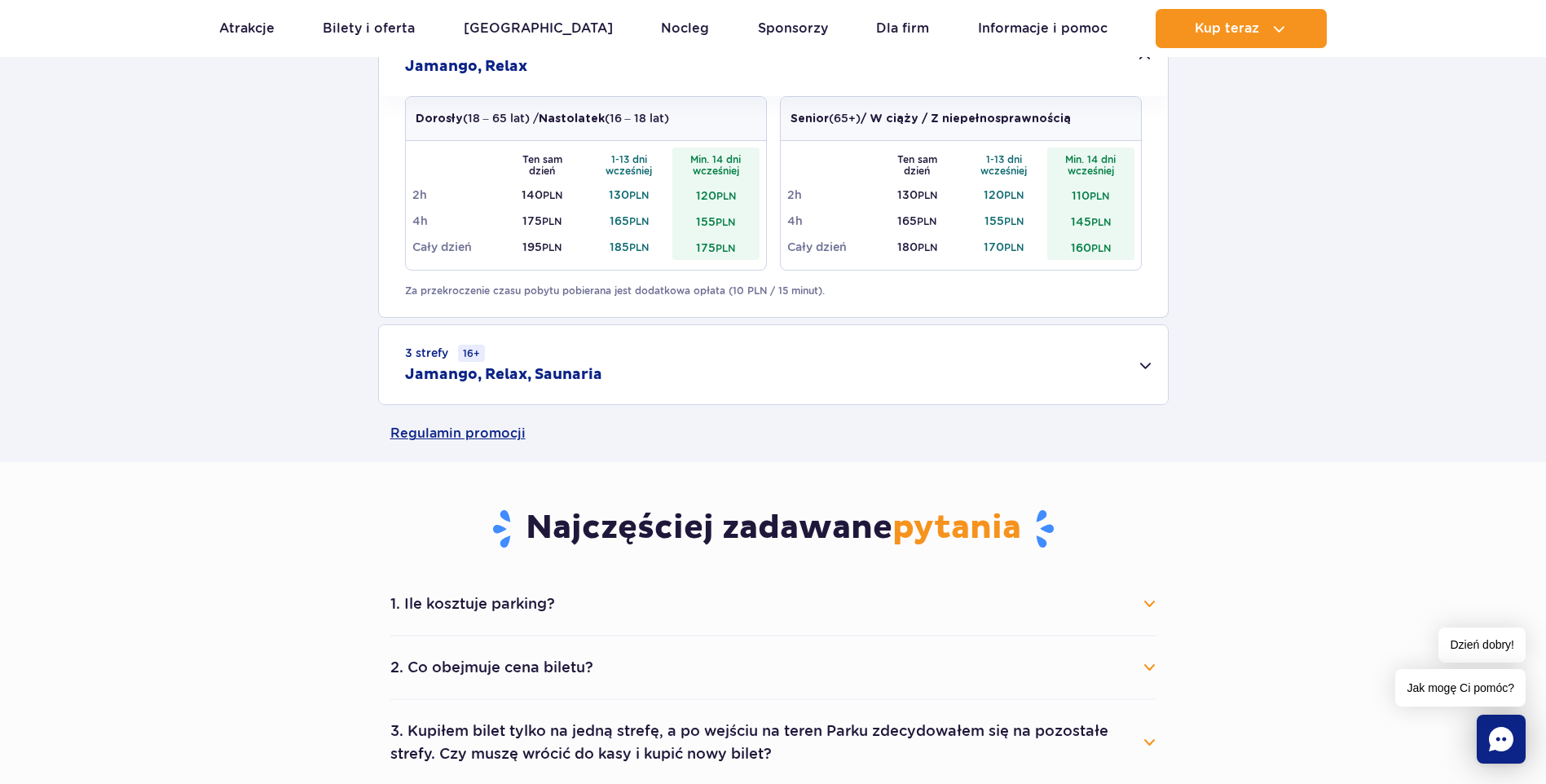
scroll to position [1304, 0]
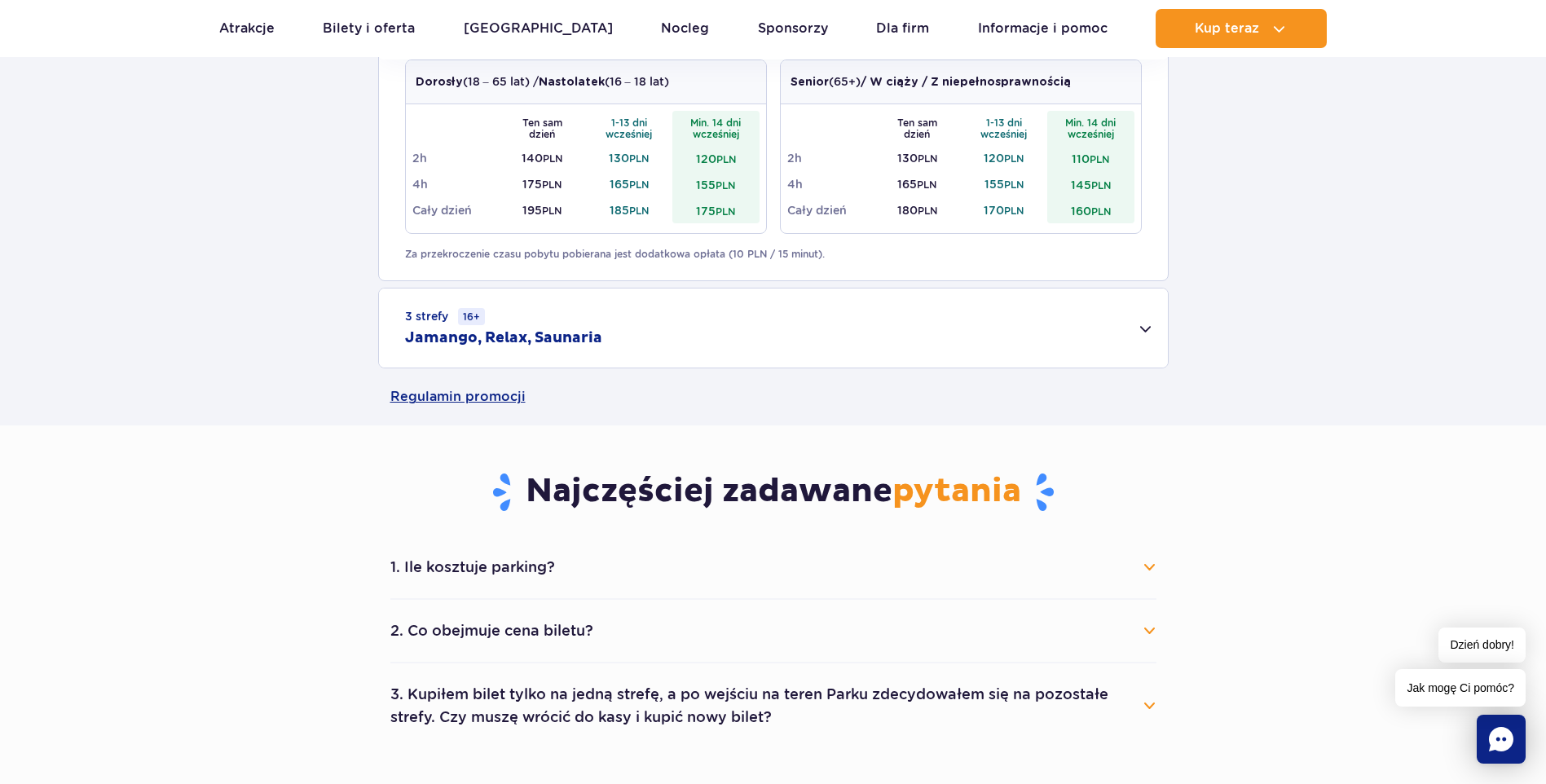
click at [643, 335] on div "3 strefy 16+ Jamango, Relax, Saunaria" at bounding box center [773, 327] width 789 height 79
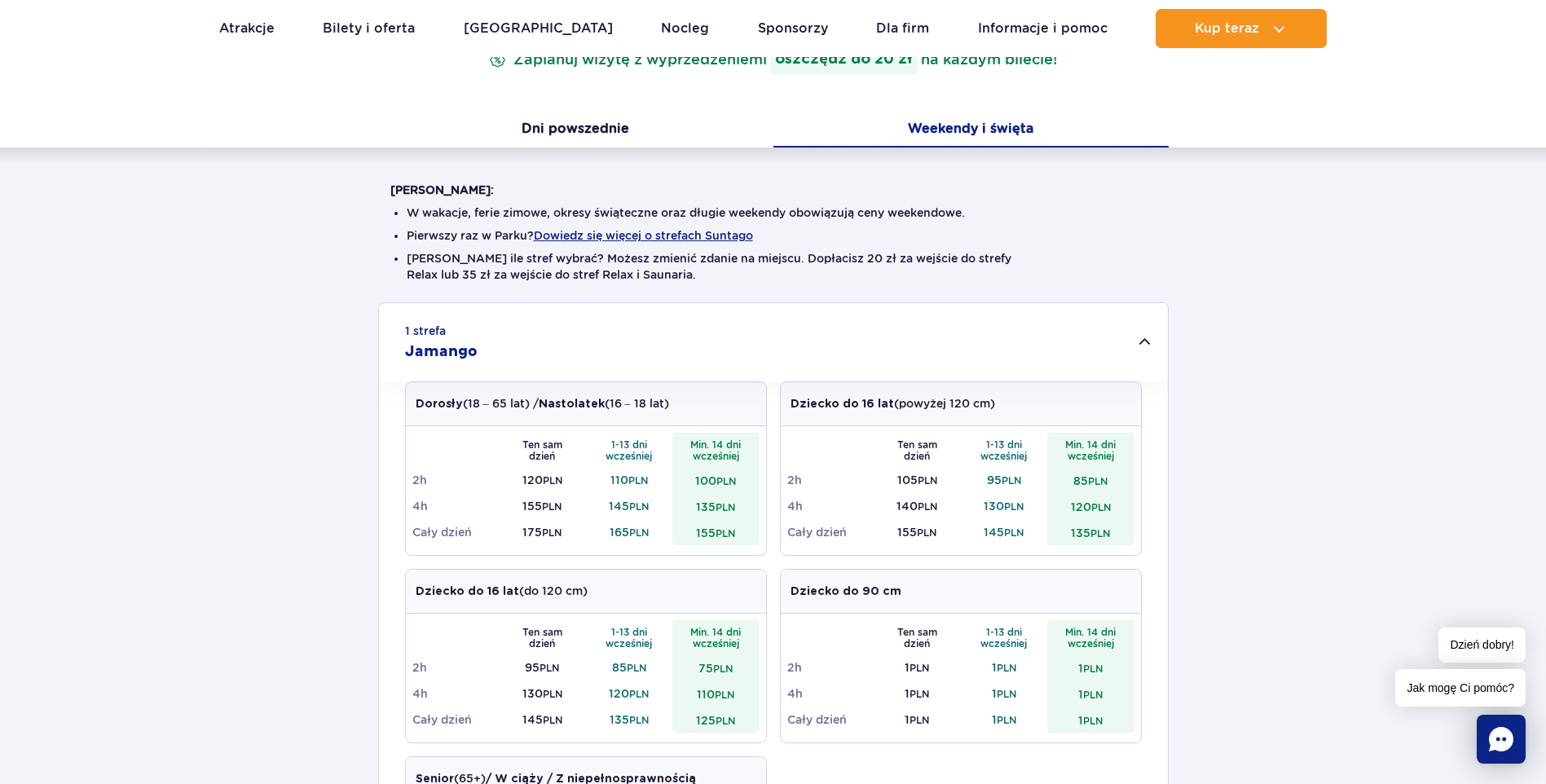
scroll to position [81, 0]
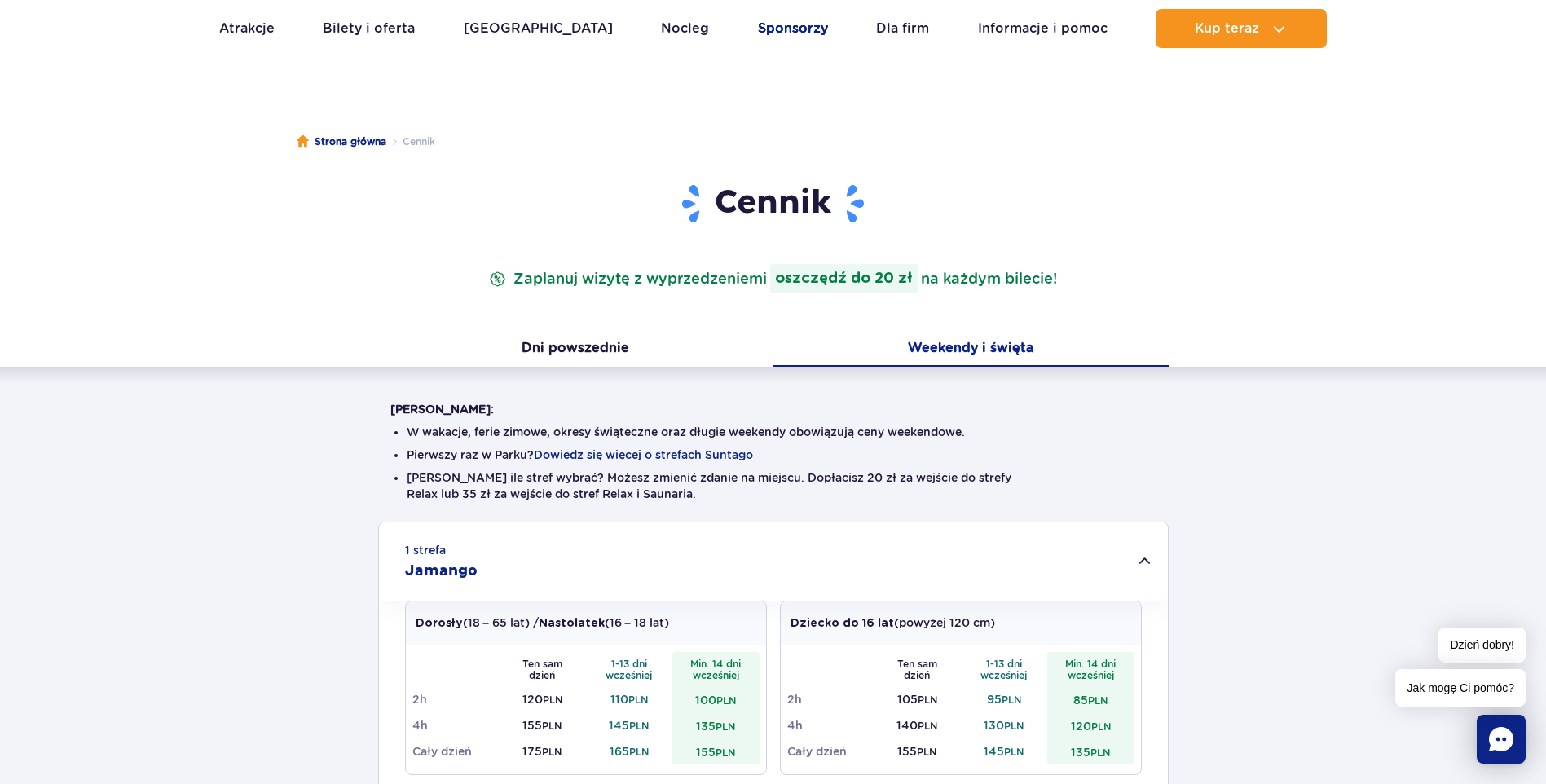
click at [758, 25] on link "Sponsorzy" at bounding box center [793, 29] width 70 height 39
click at [583, 349] on button "Dni powszednie" at bounding box center [575, 349] width 395 height 34
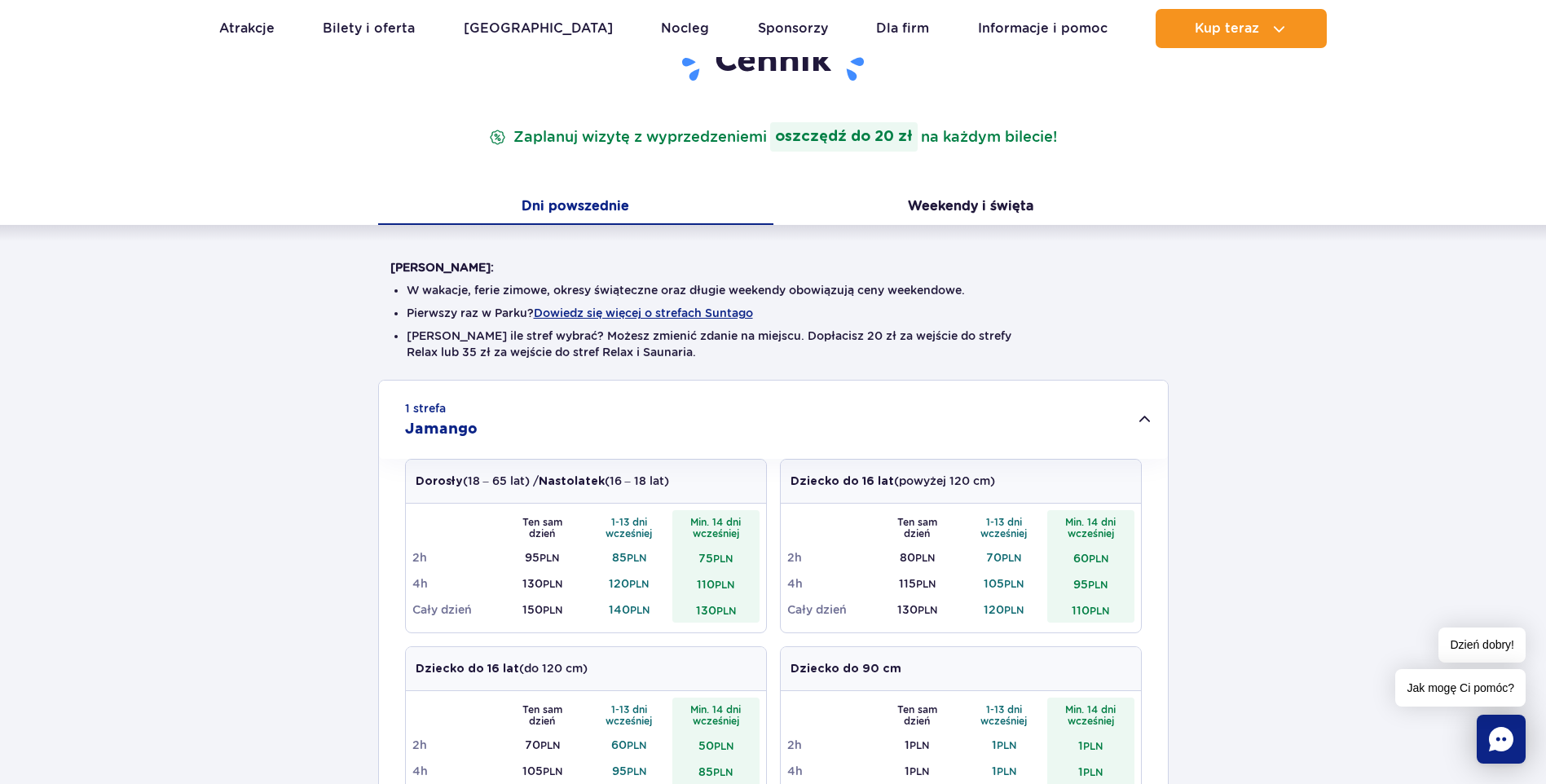
scroll to position [244, 0]
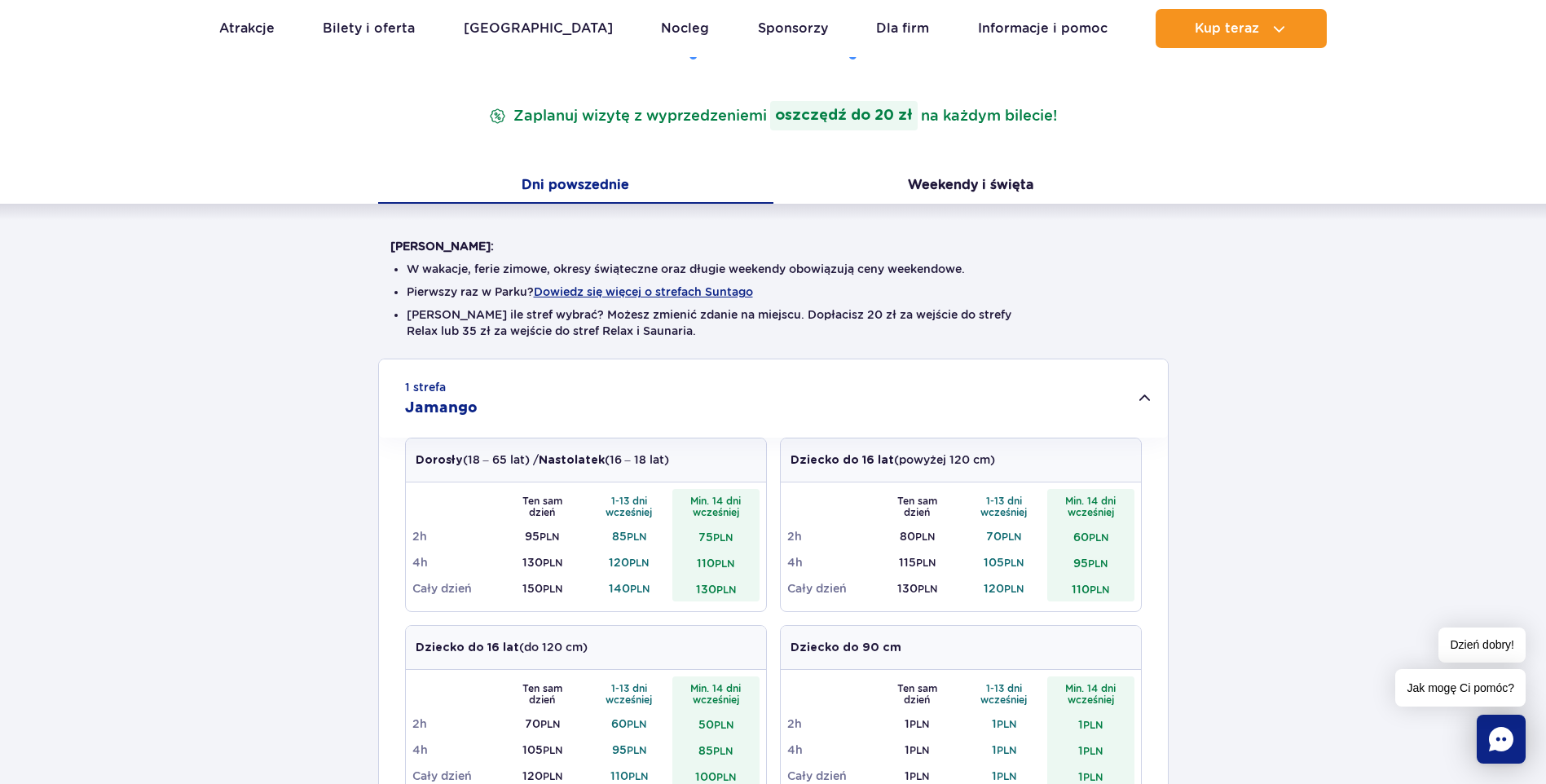
click at [1138, 386] on div "1 strefa Jamango" at bounding box center [773, 398] width 789 height 79
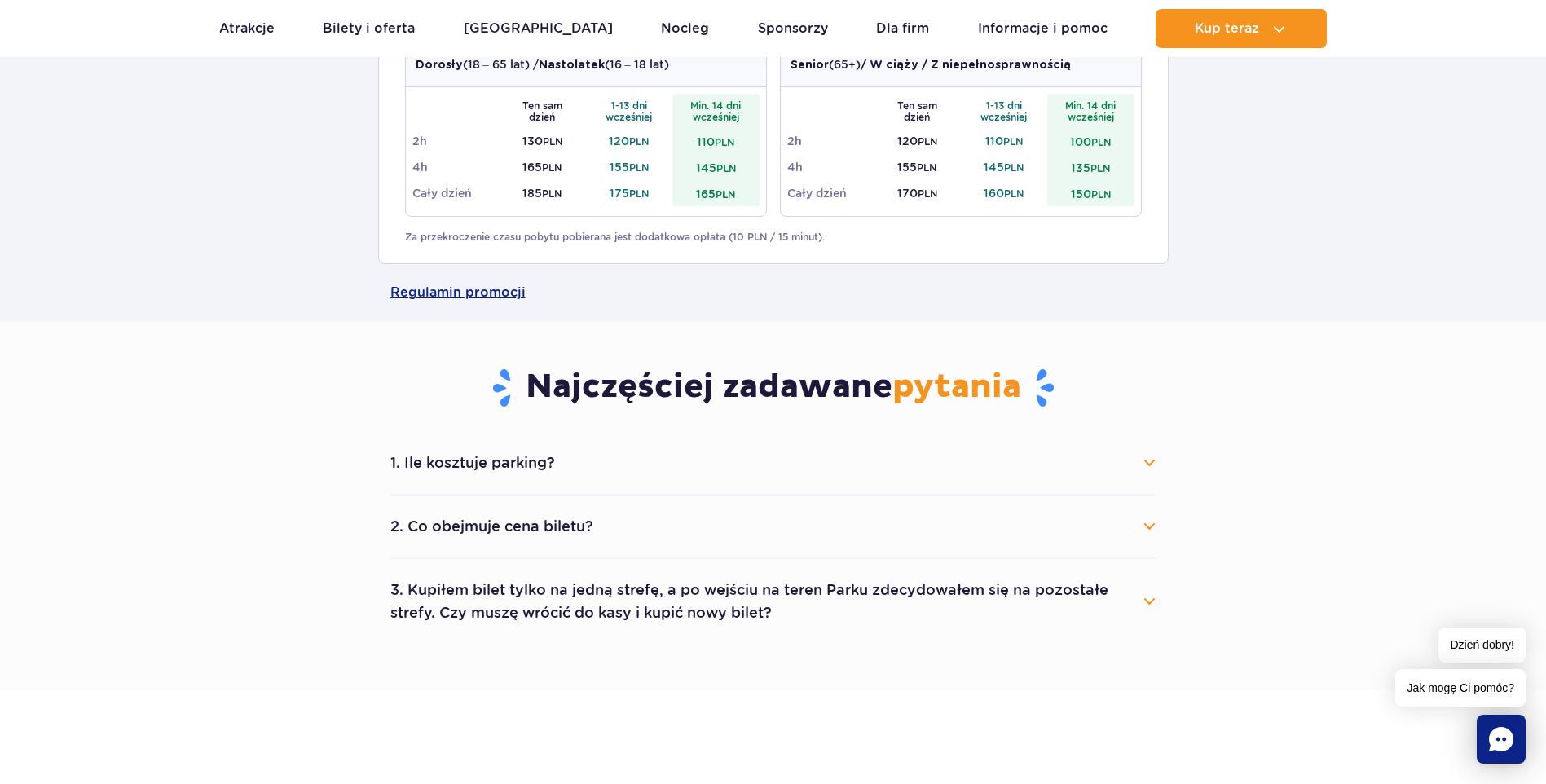
scroll to position [815, 0]
click at [459, 285] on link "Regulamin promocji" at bounding box center [773, 292] width 766 height 57
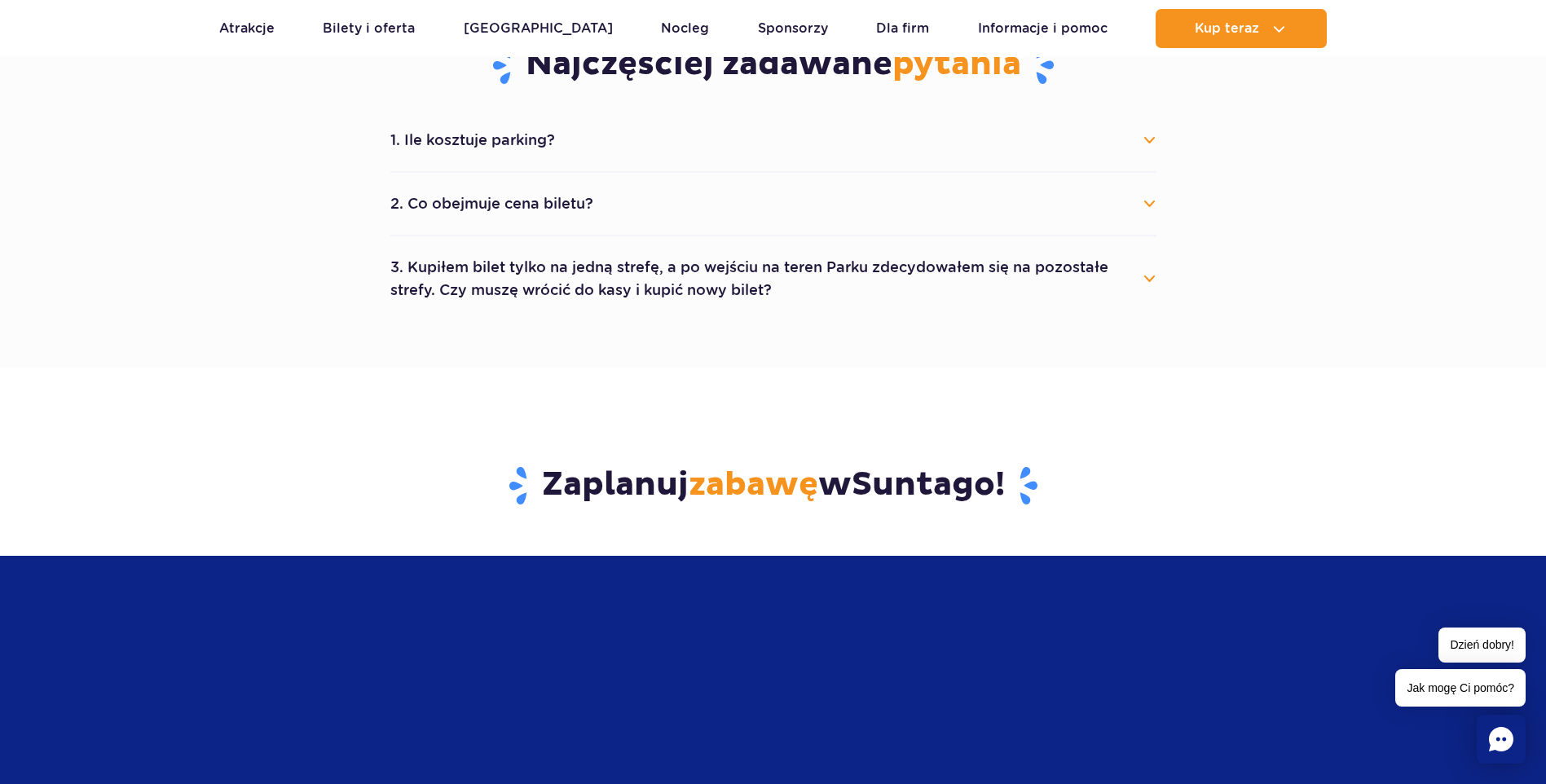
scroll to position [1141, 0]
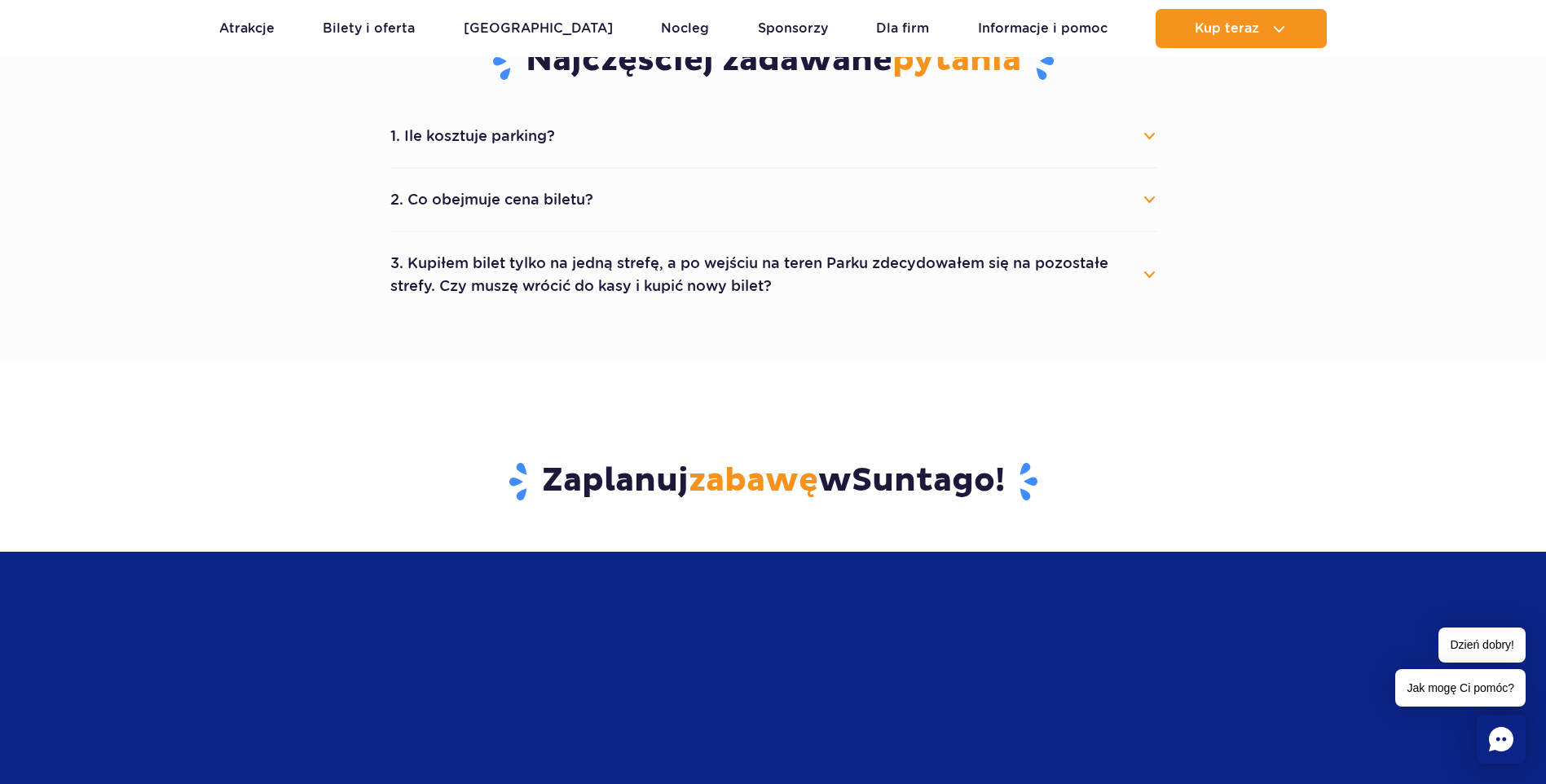
click at [925, 485] on span "Suntago" at bounding box center [923, 481] width 143 height 41
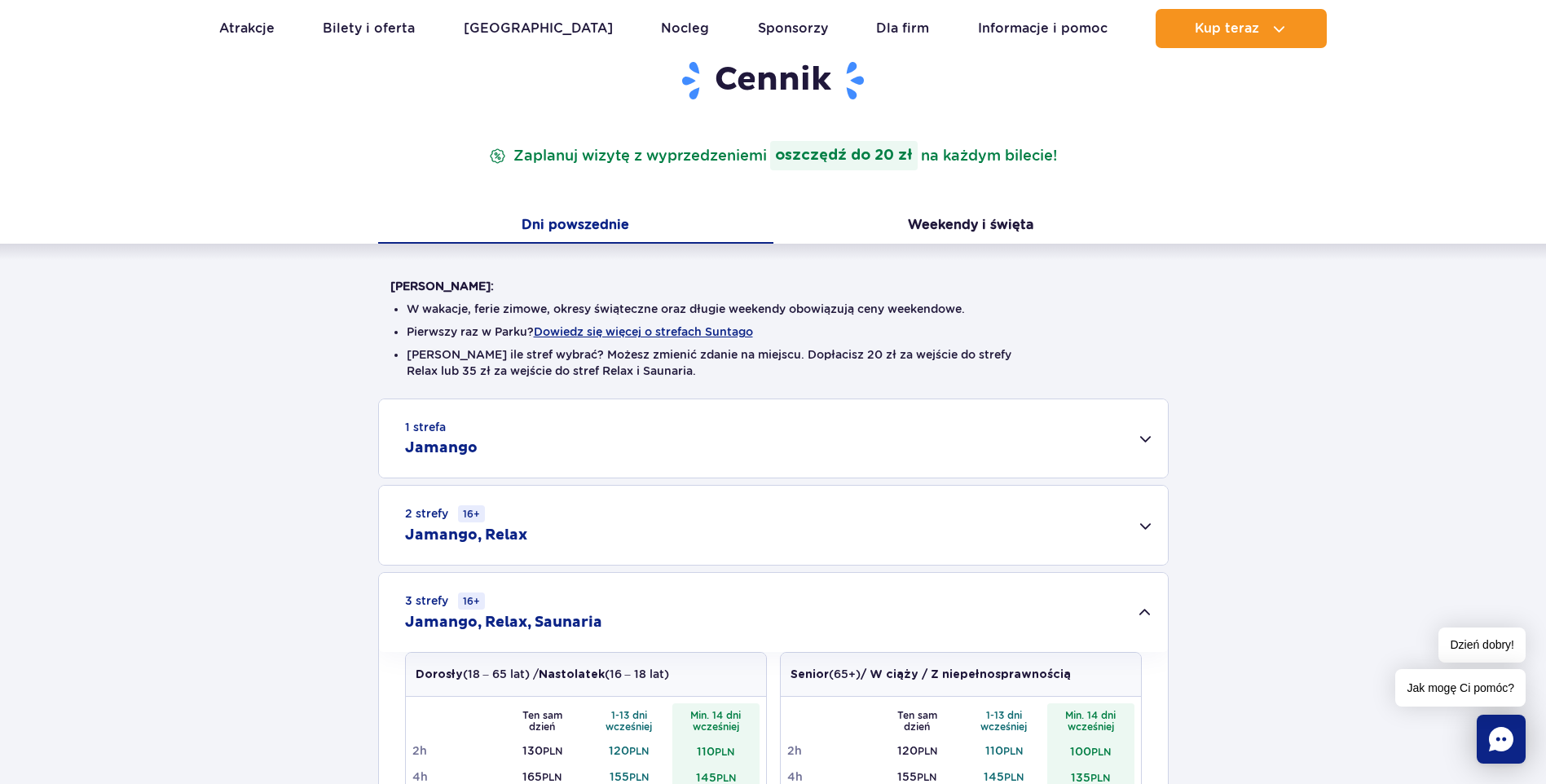
scroll to position [81, 0]
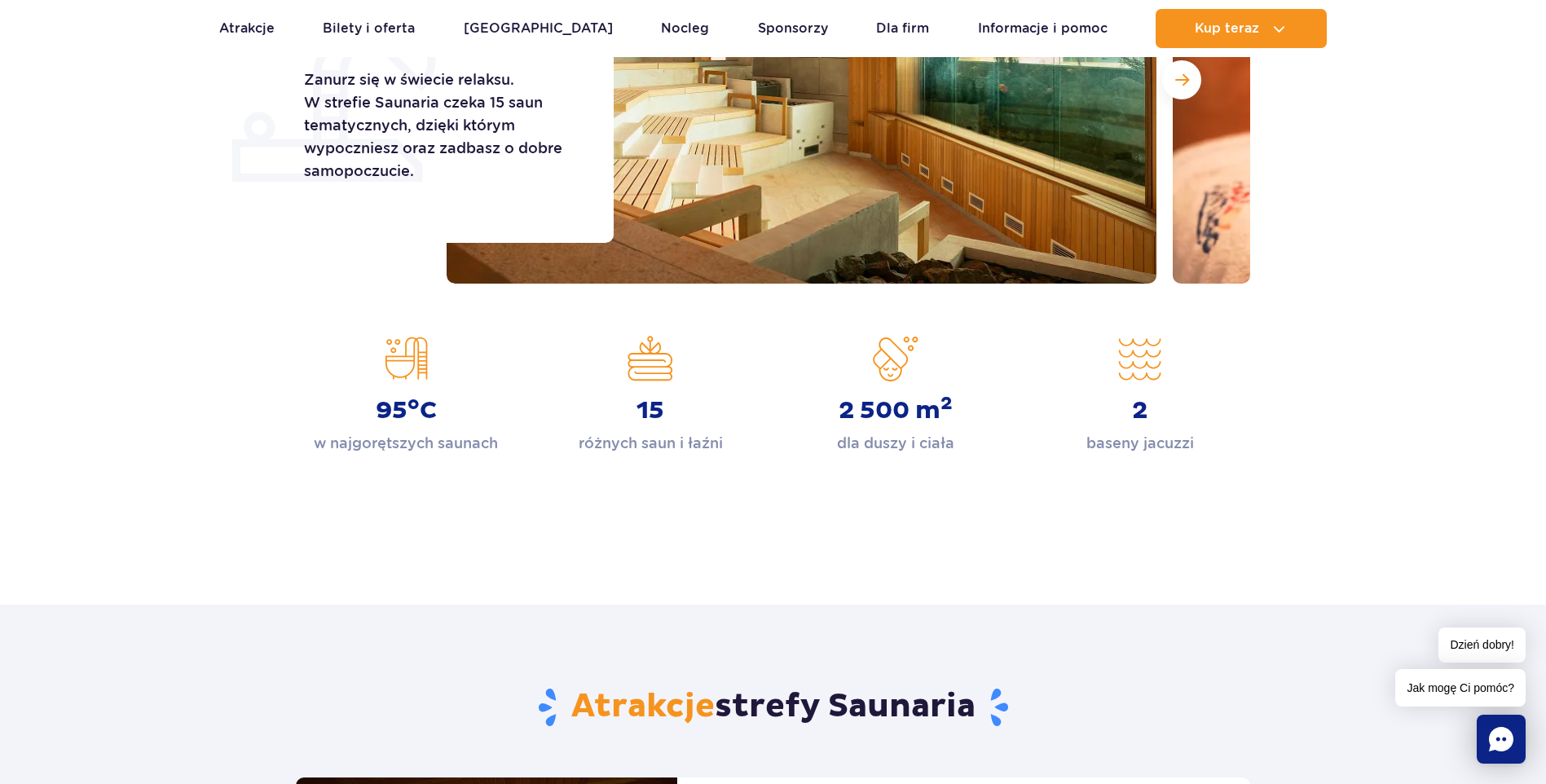
scroll to position [163, 0]
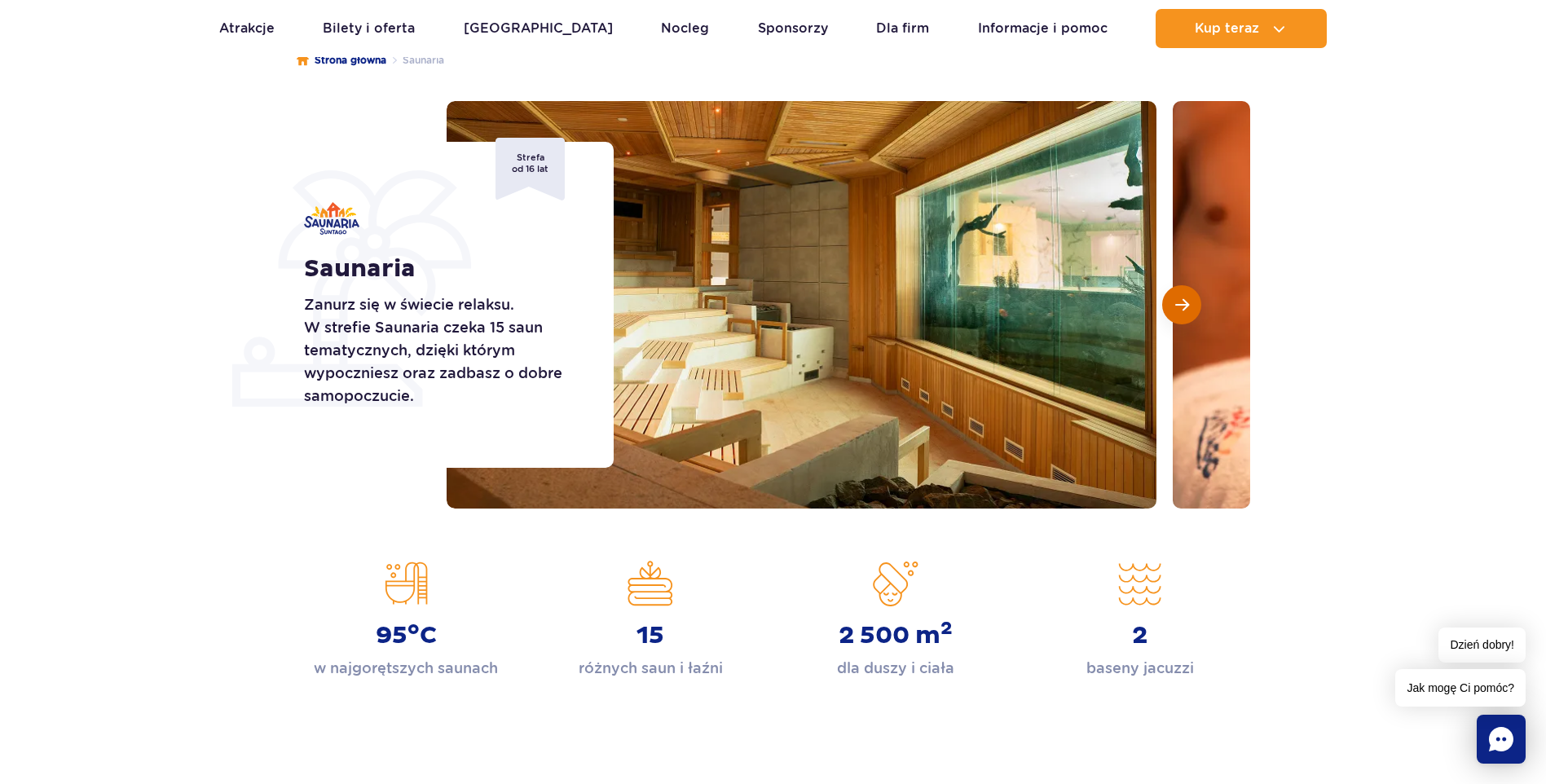
click at [1177, 304] on span "Następny slajd" at bounding box center [1182, 305] width 14 height 15
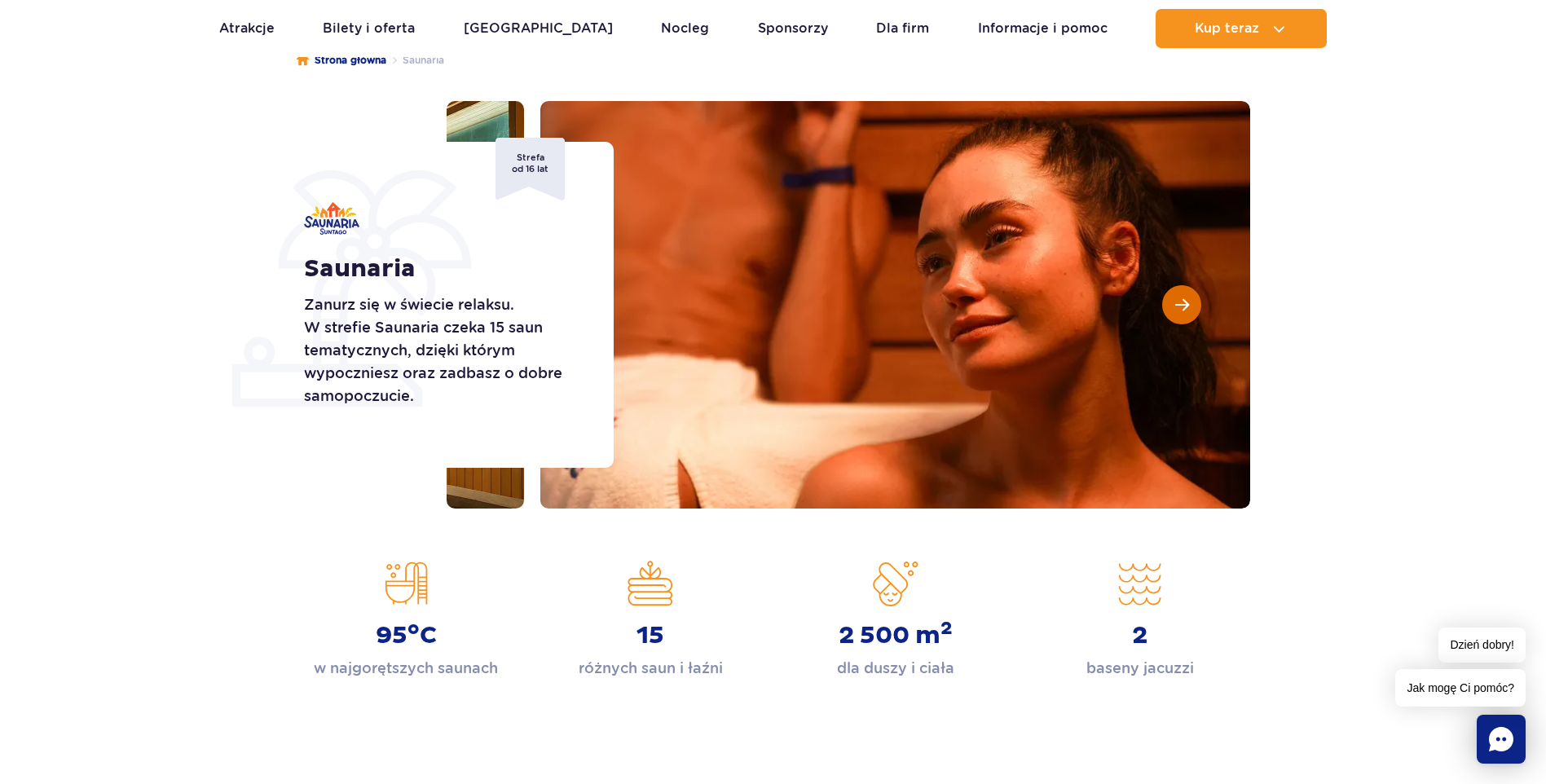
click at [1176, 304] on span "Następny slajd" at bounding box center [1182, 305] width 14 height 15
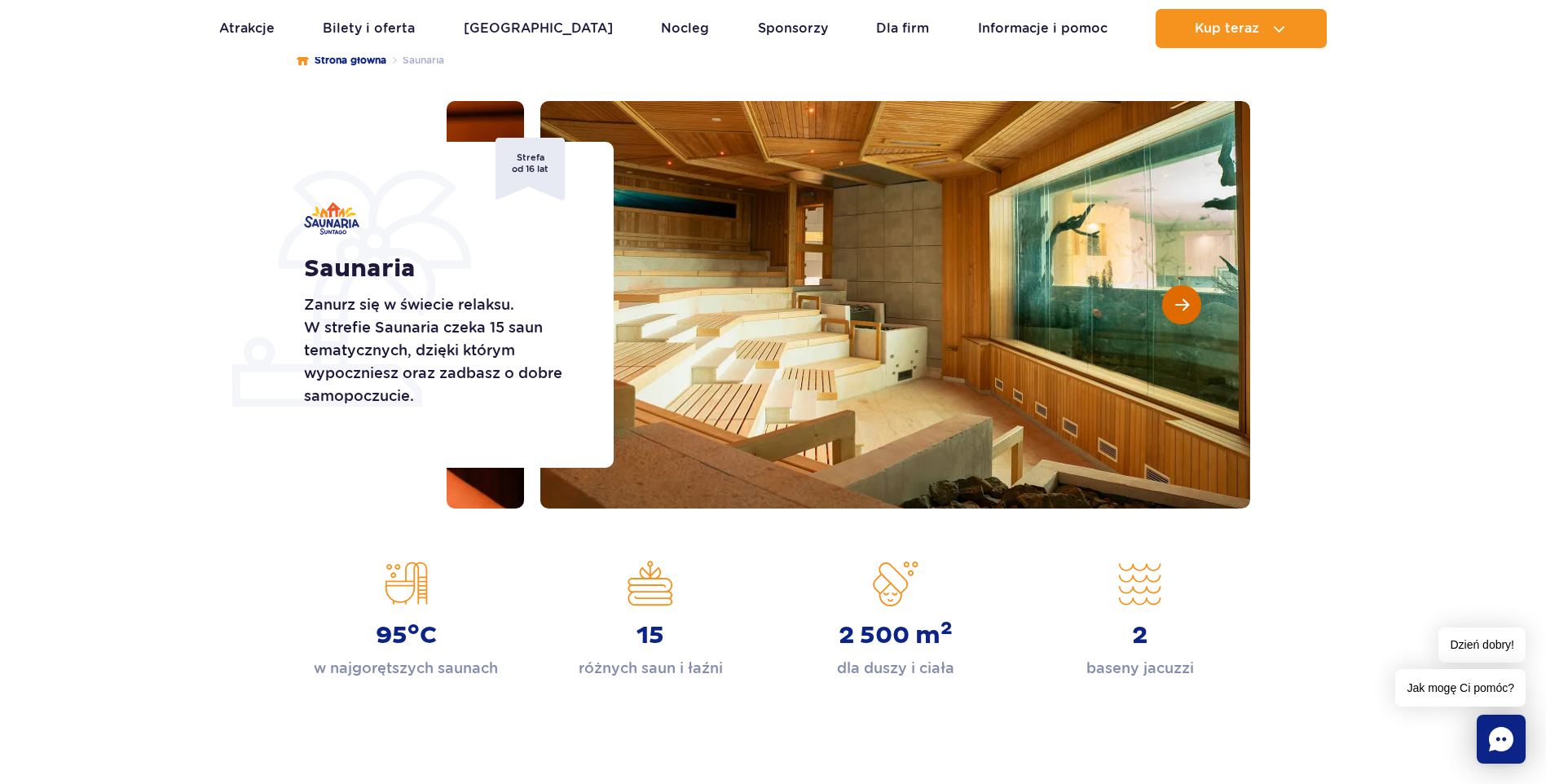
click at [1175, 304] on span "Następny slajd" at bounding box center [1182, 305] width 14 height 15
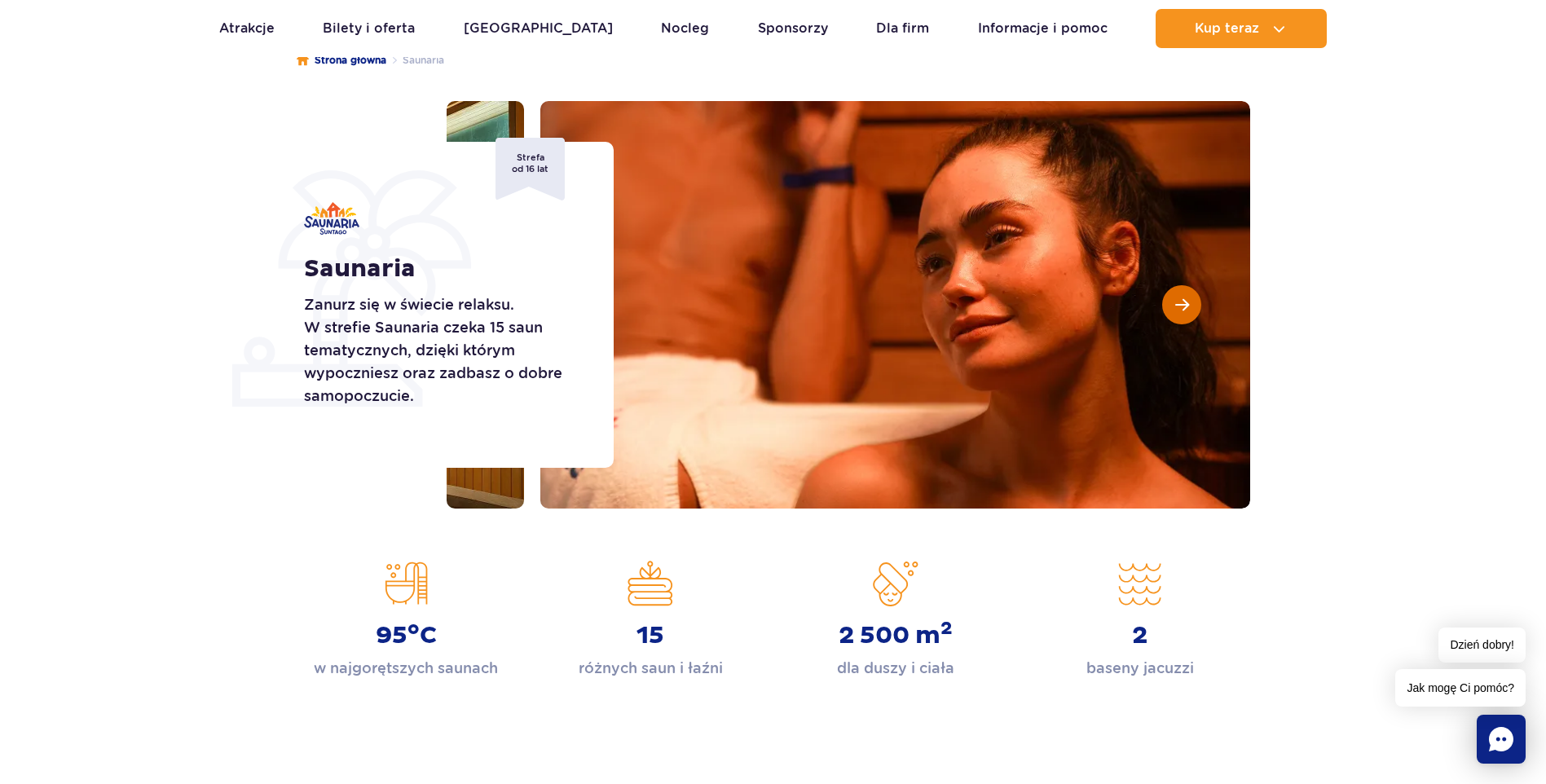
click at [1175, 304] on span "Następny slajd" at bounding box center [1182, 305] width 14 height 15
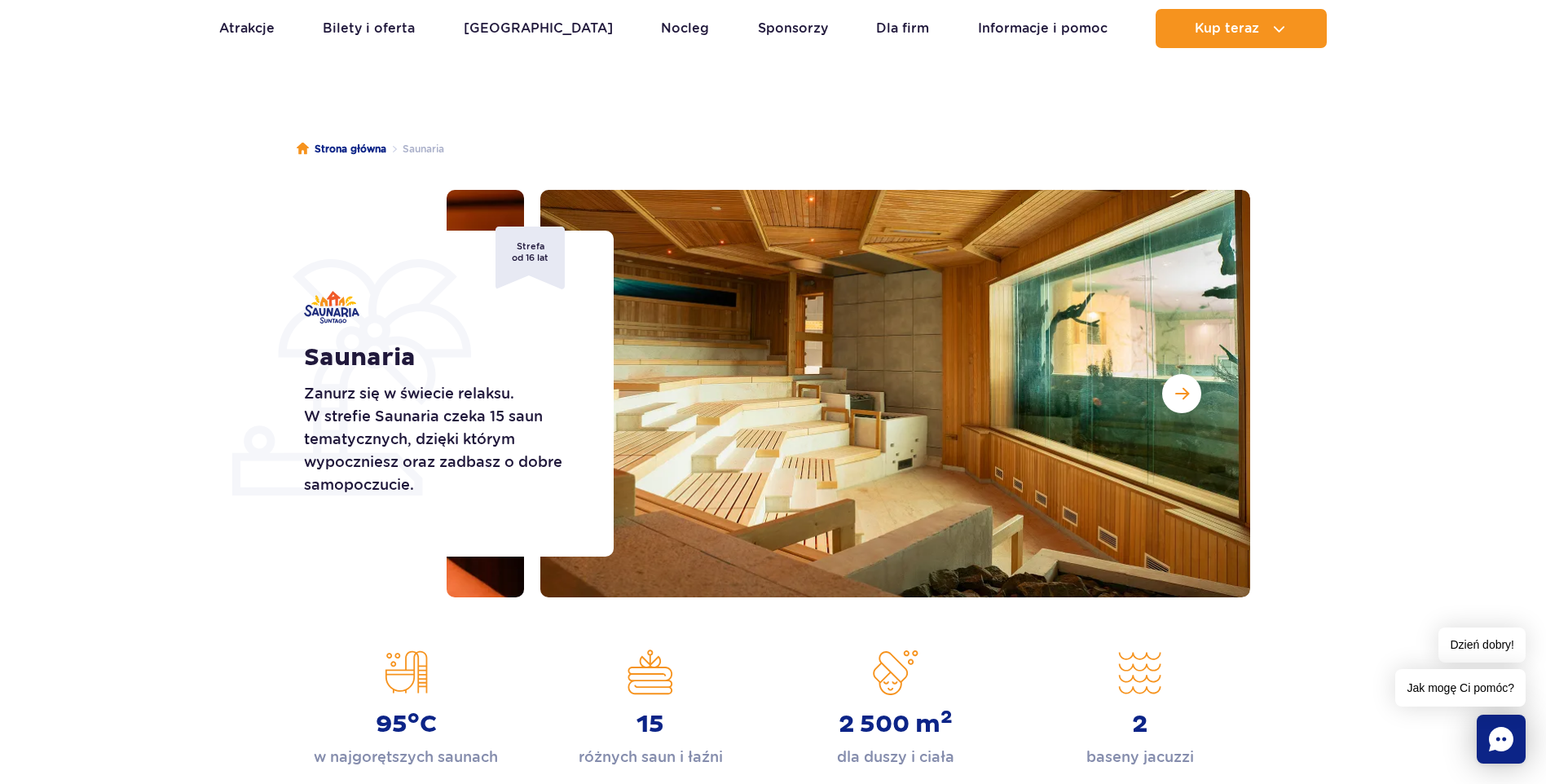
scroll to position [0, 0]
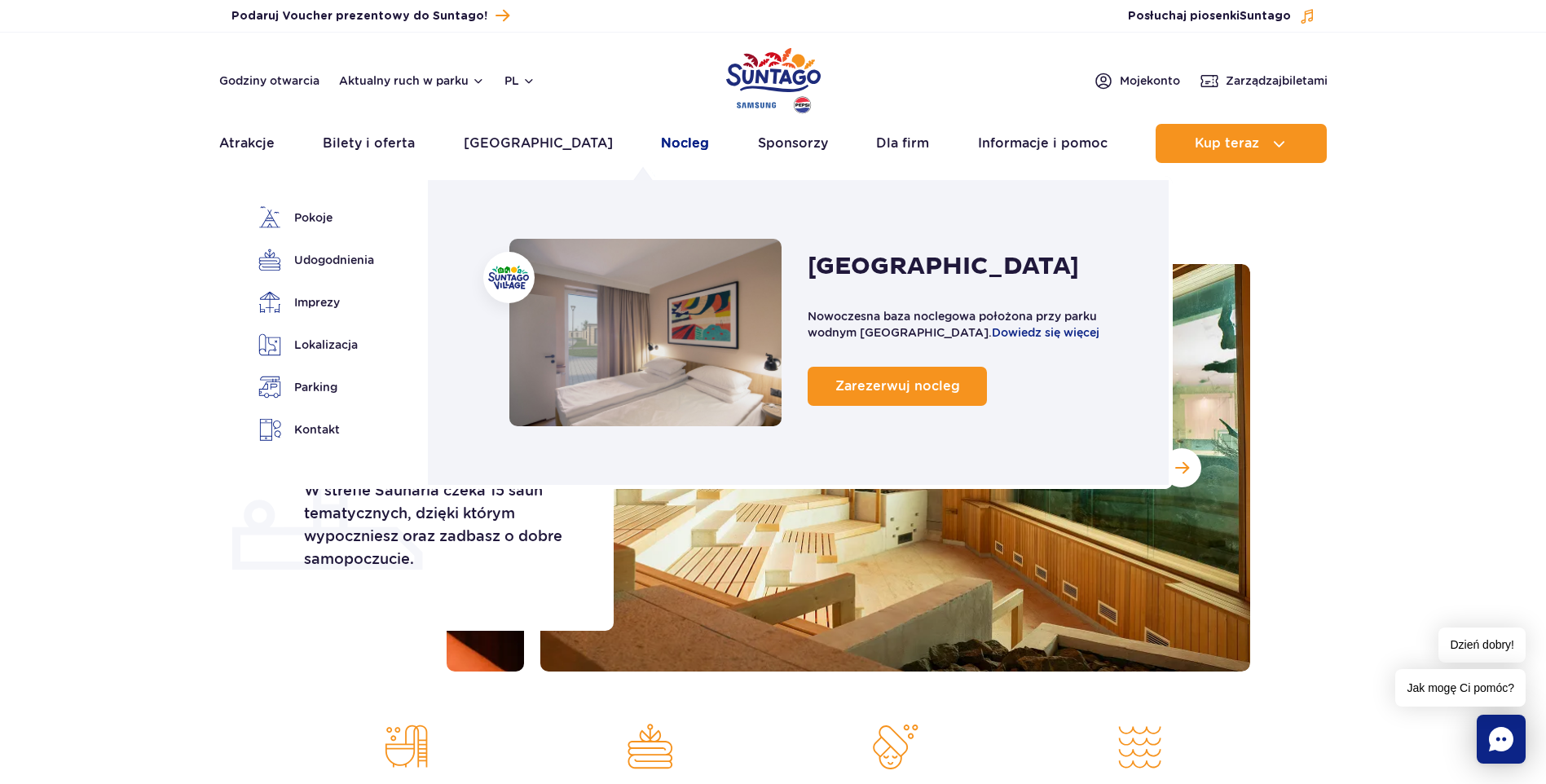
click at [661, 138] on link "Nocleg" at bounding box center [685, 143] width 48 height 39
